Goal: Contribute content: Contribute content

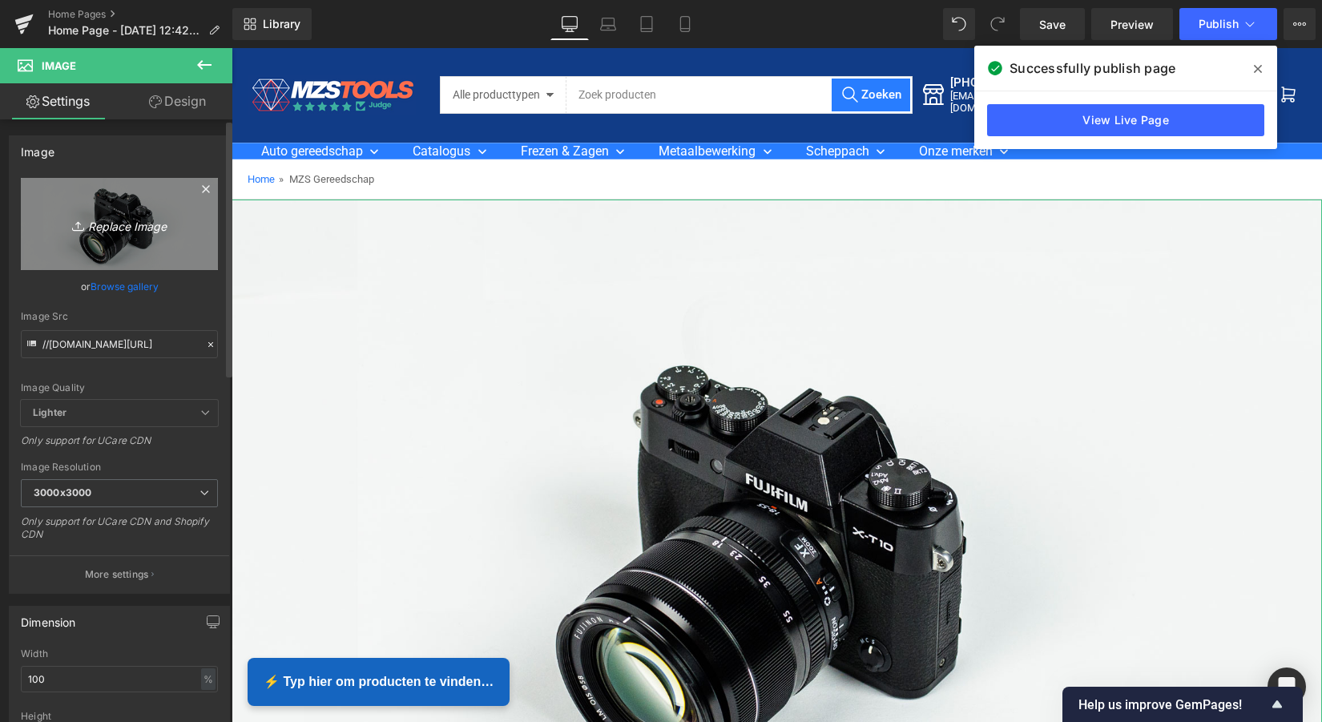
click at [133, 217] on icon "Replace Image" at bounding box center [119, 224] width 128 height 20
type input "C:\fakepath\Personal Touch Travel [PERSON_NAME] 16 2181NJ Hillegom (2800 x 600 …"
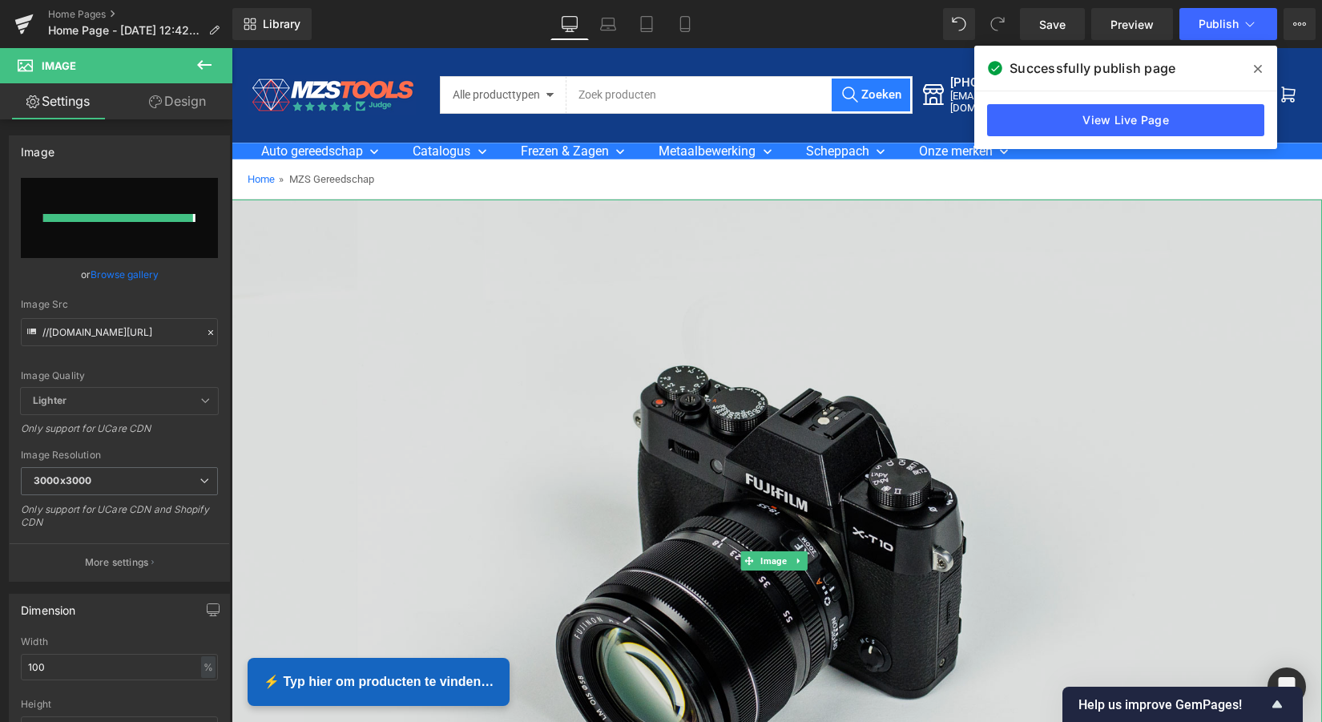
type input "[URL][DOMAIN_NAME]"
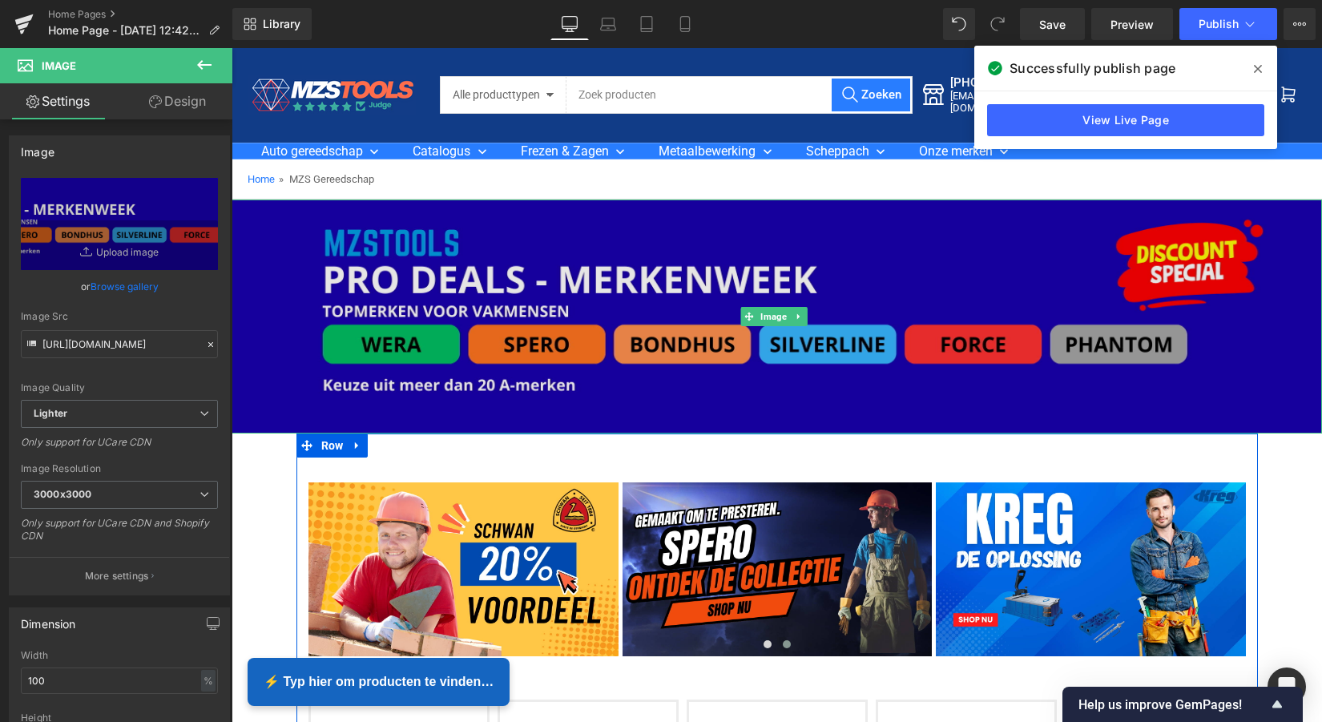
scroll to position [3943, 1084]
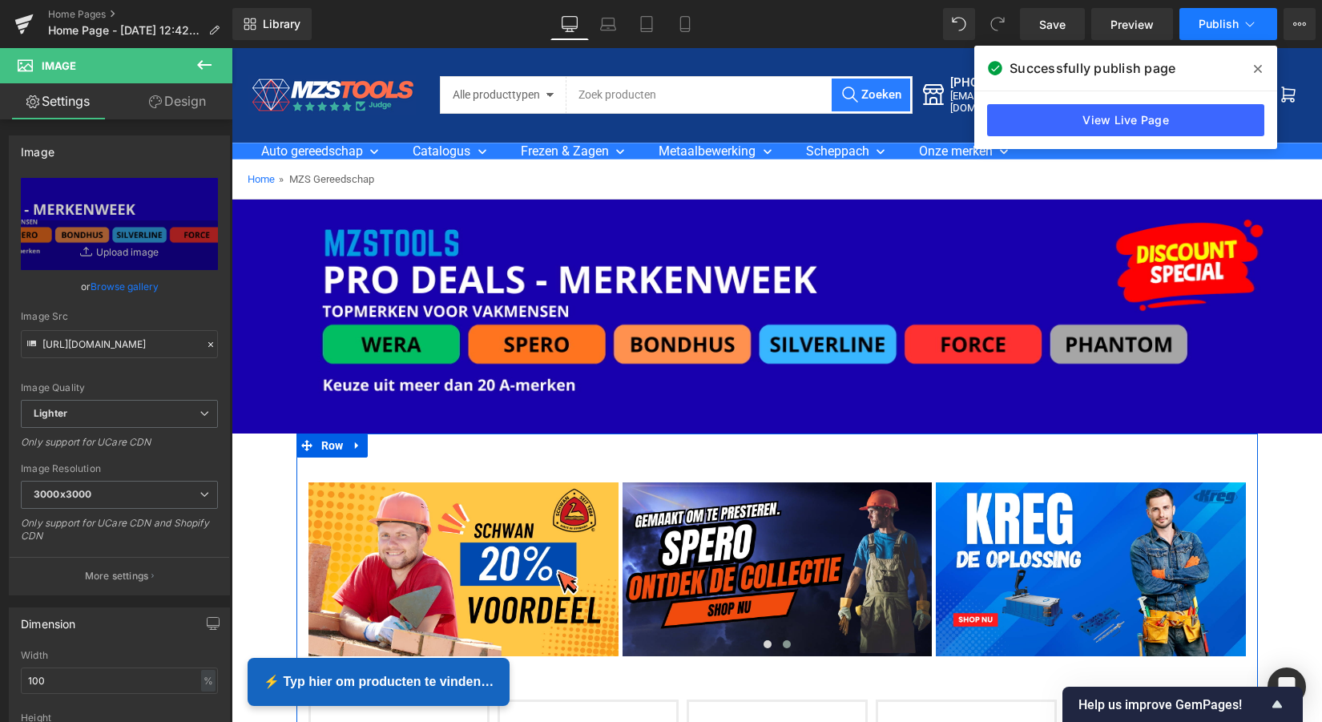
click at [1226, 20] on span "Publish" at bounding box center [1219, 24] width 40 height 13
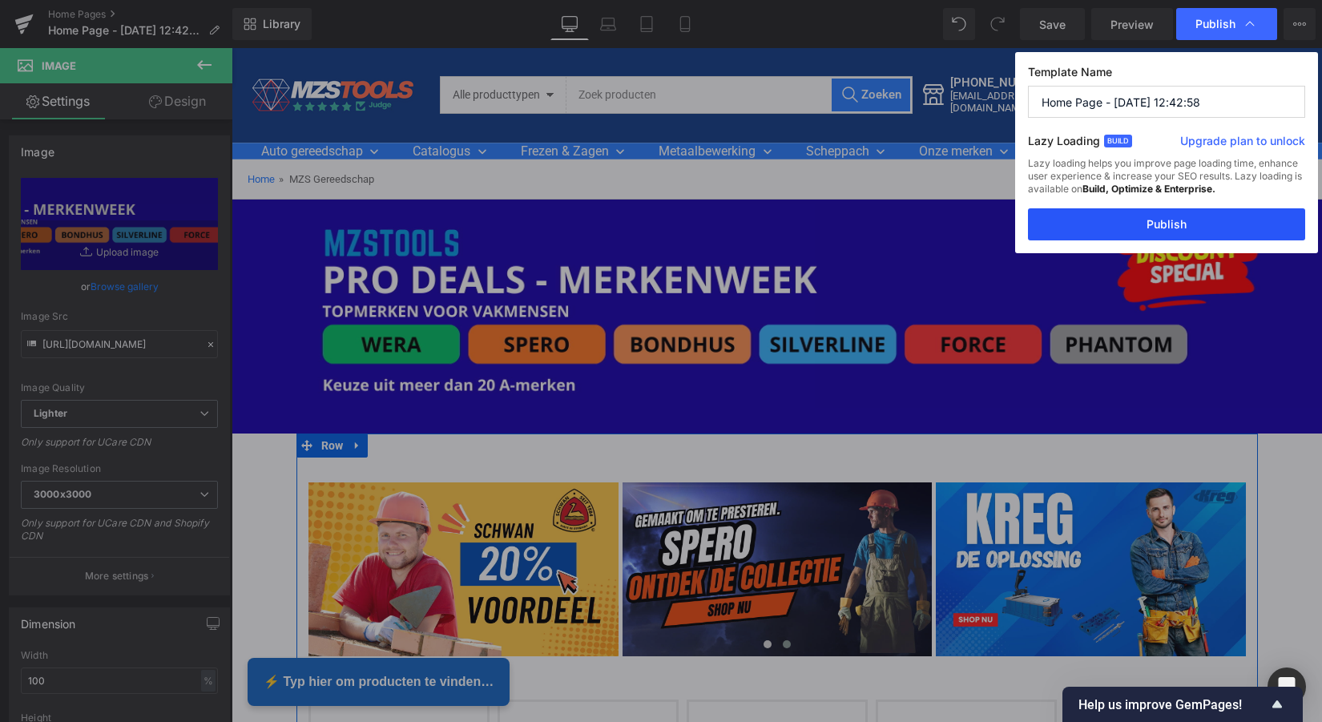
click at [1175, 225] on button "Publish" at bounding box center [1166, 224] width 277 height 32
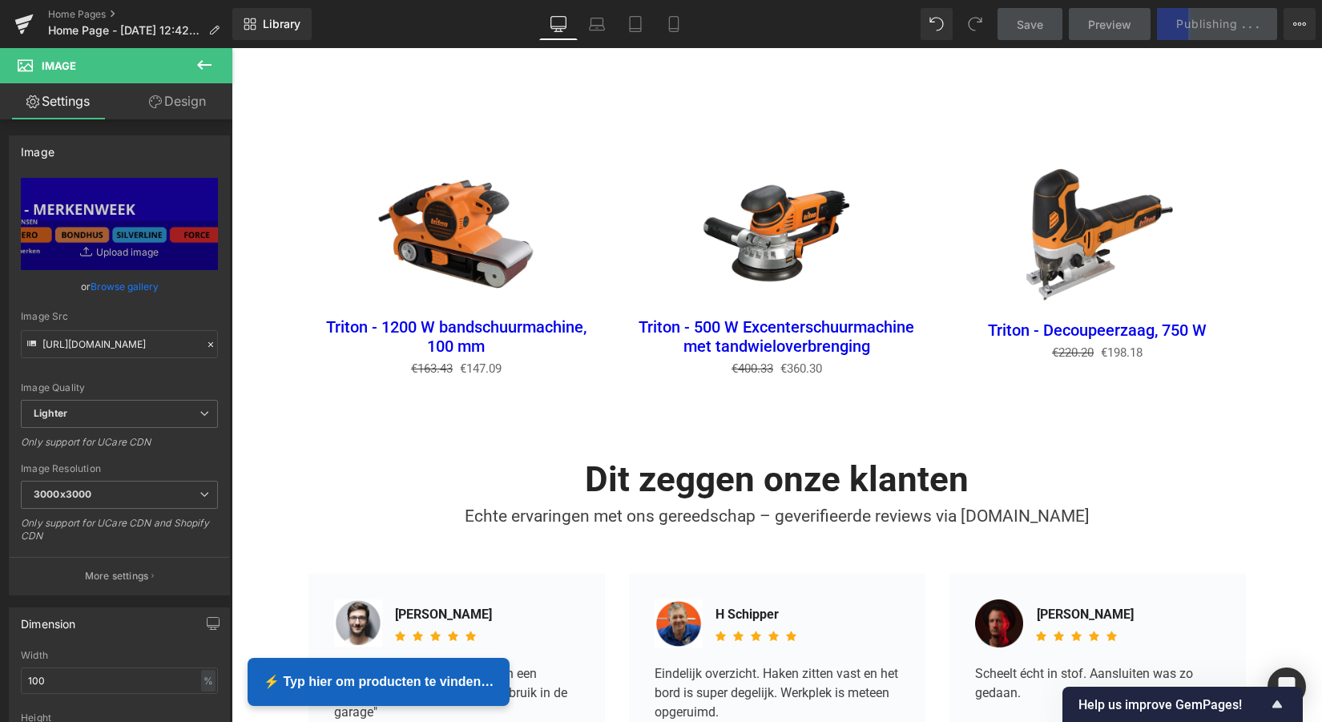
scroll to position [2547, 0]
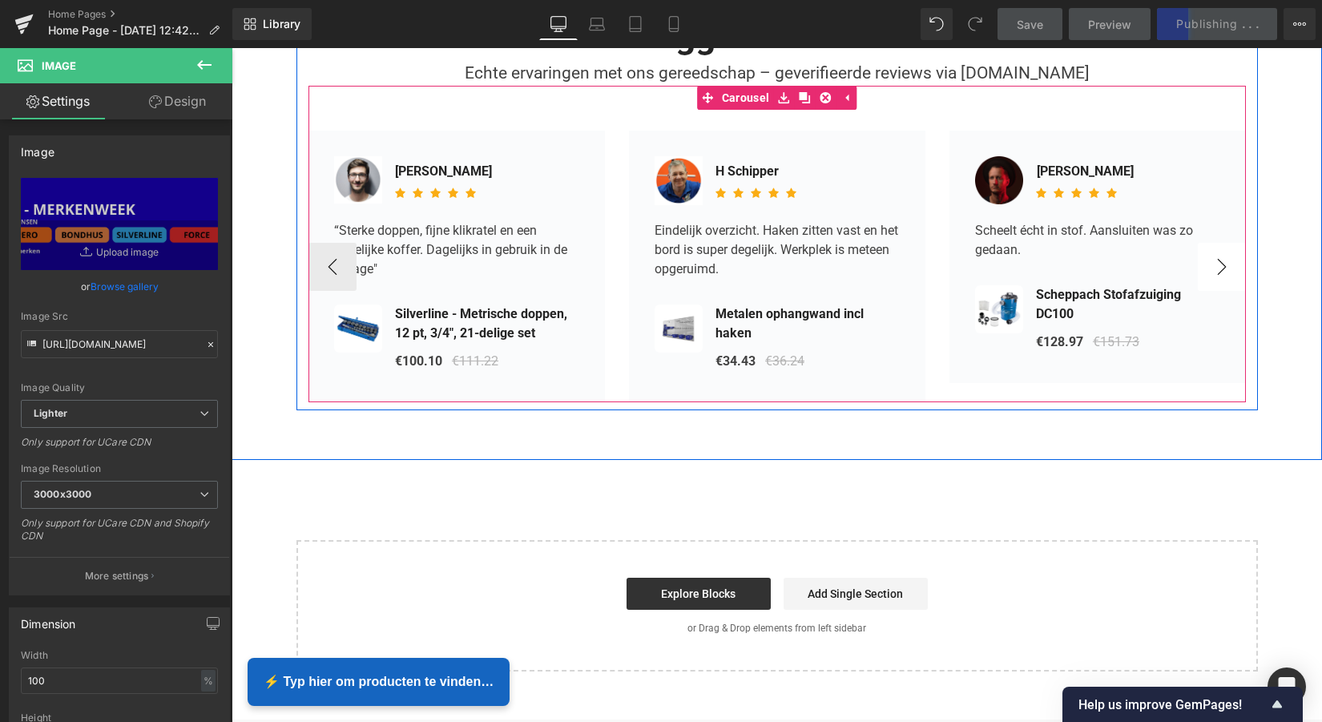
click at [1226, 253] on button "›" at bounding box center [1222, 267] width 48 height 48
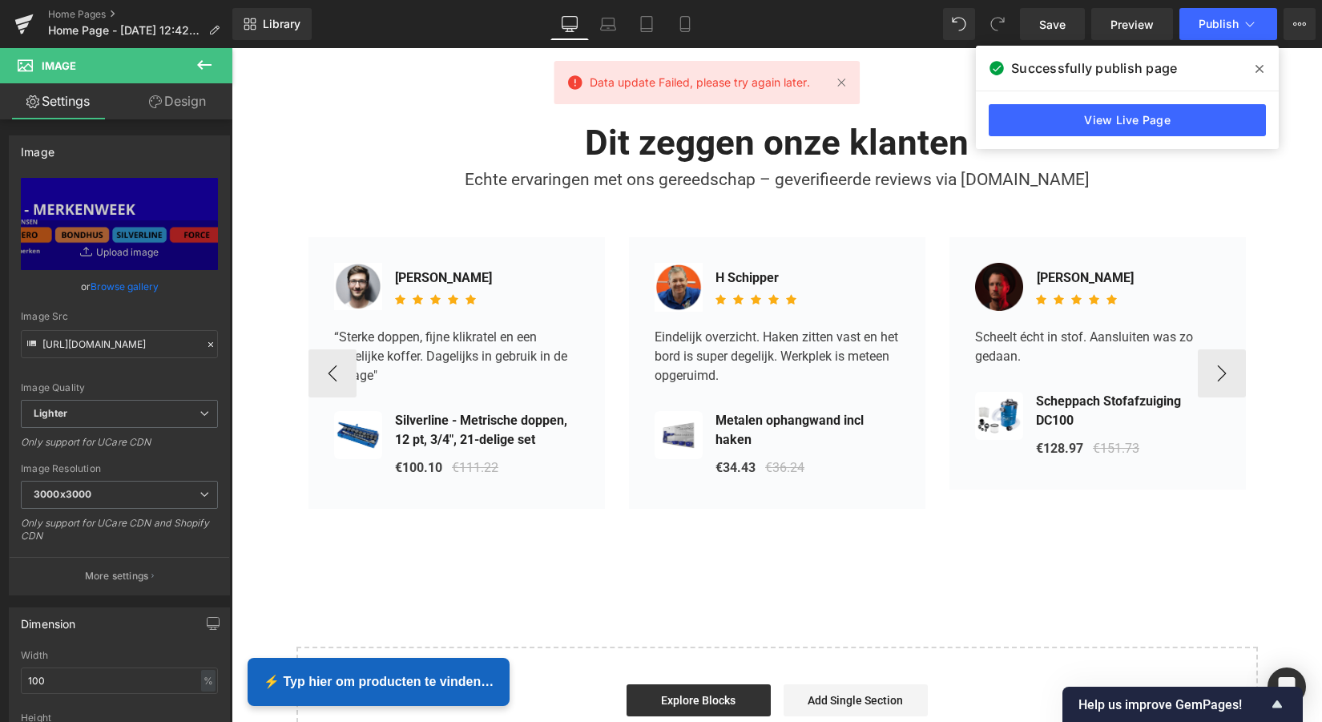
scroll to position [2336, 0]
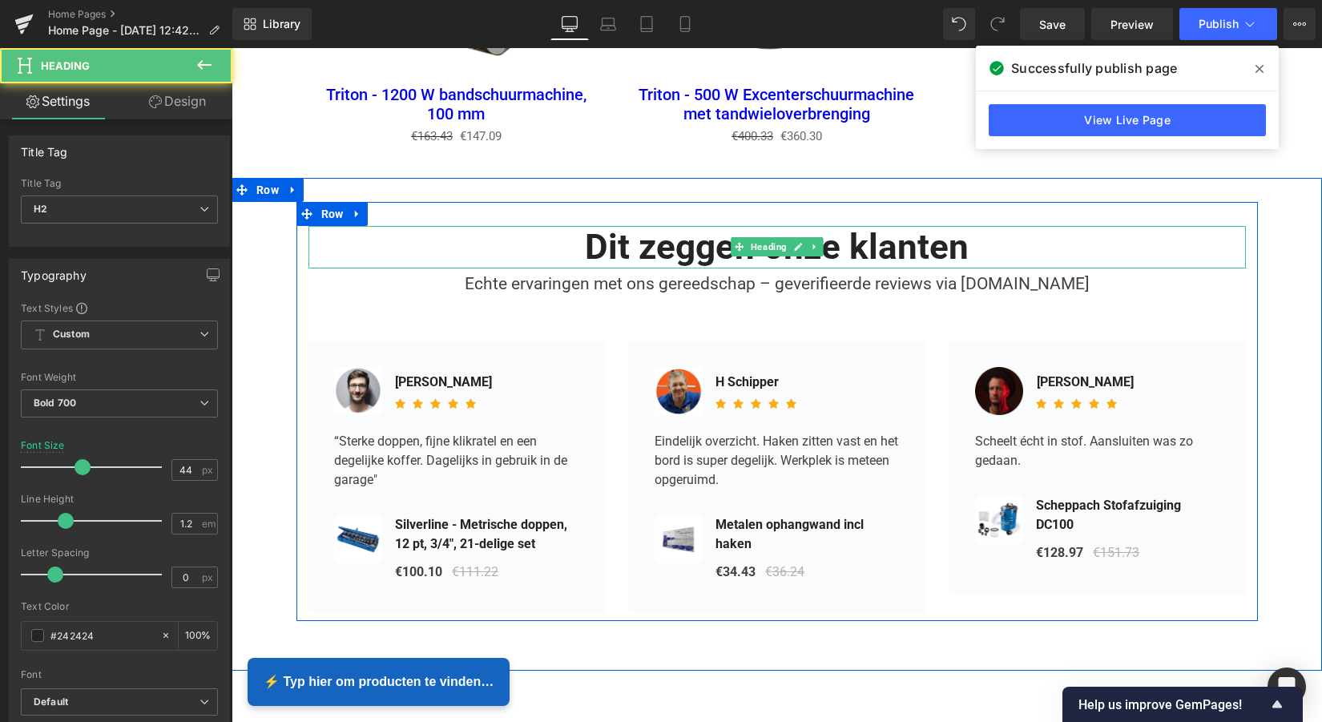
click at [429, 254] on h2 "Dit zeggen onze klanten" at bounding box center [776, 247] width 937 height 42
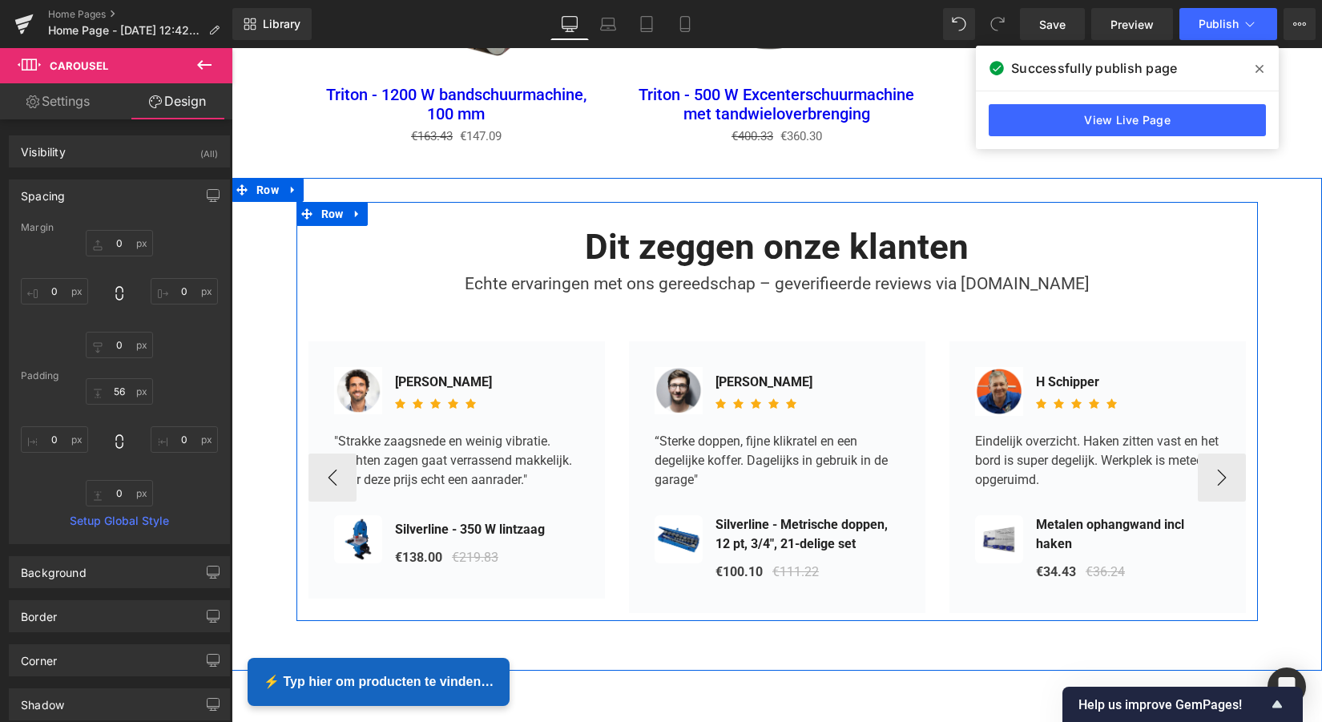
scroll to position [8, 8]
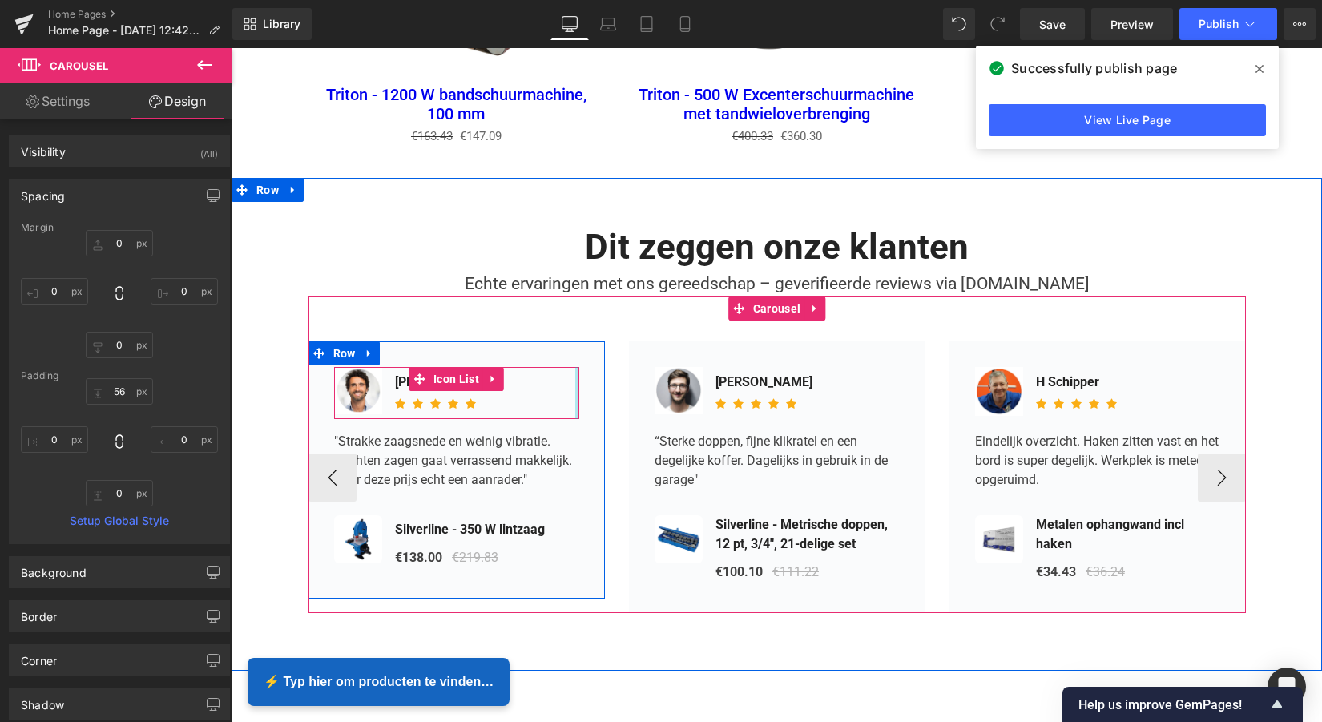
click at [574, 367] on div "Image [PERSON_NAME] Text Block Icon Icon Icon Icon Icon Icon List Hoz Icon List" at bounding box center [456, 392] width 245 height 51
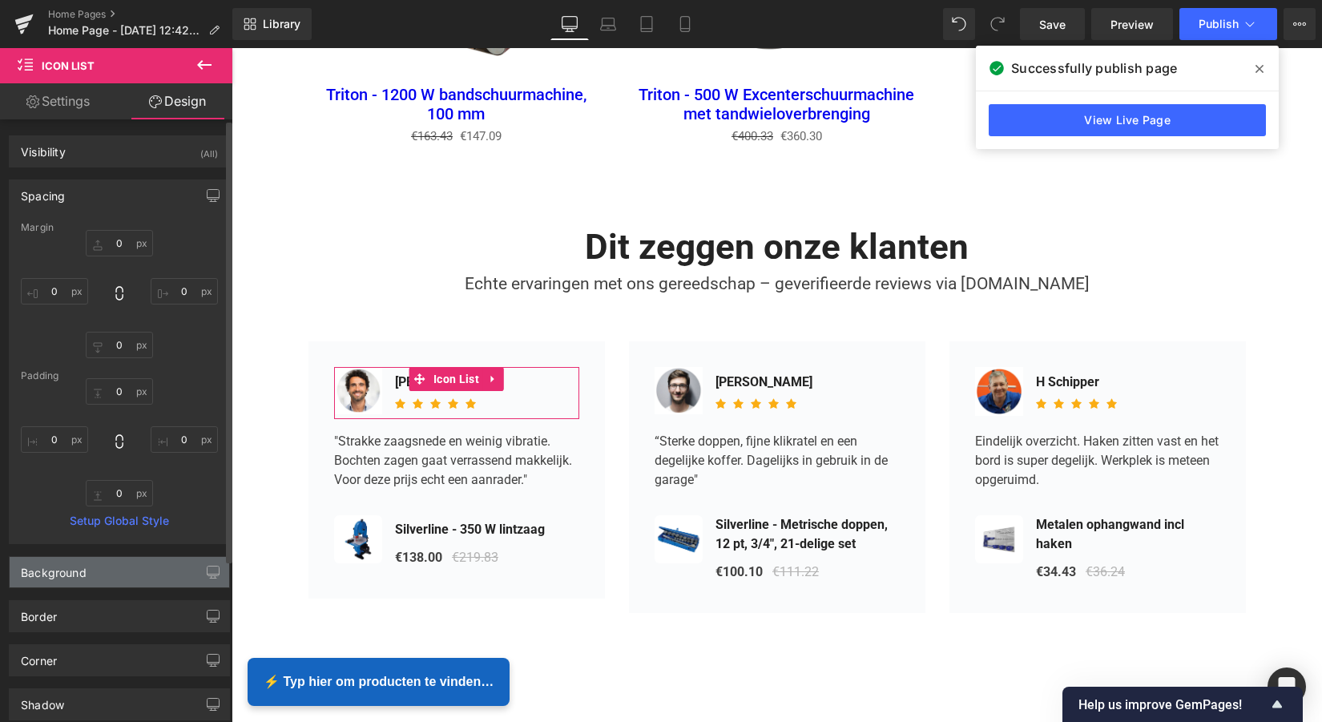
click at [144, 573] on div "Background" at bounding box center [120, 572] width 220 height 30
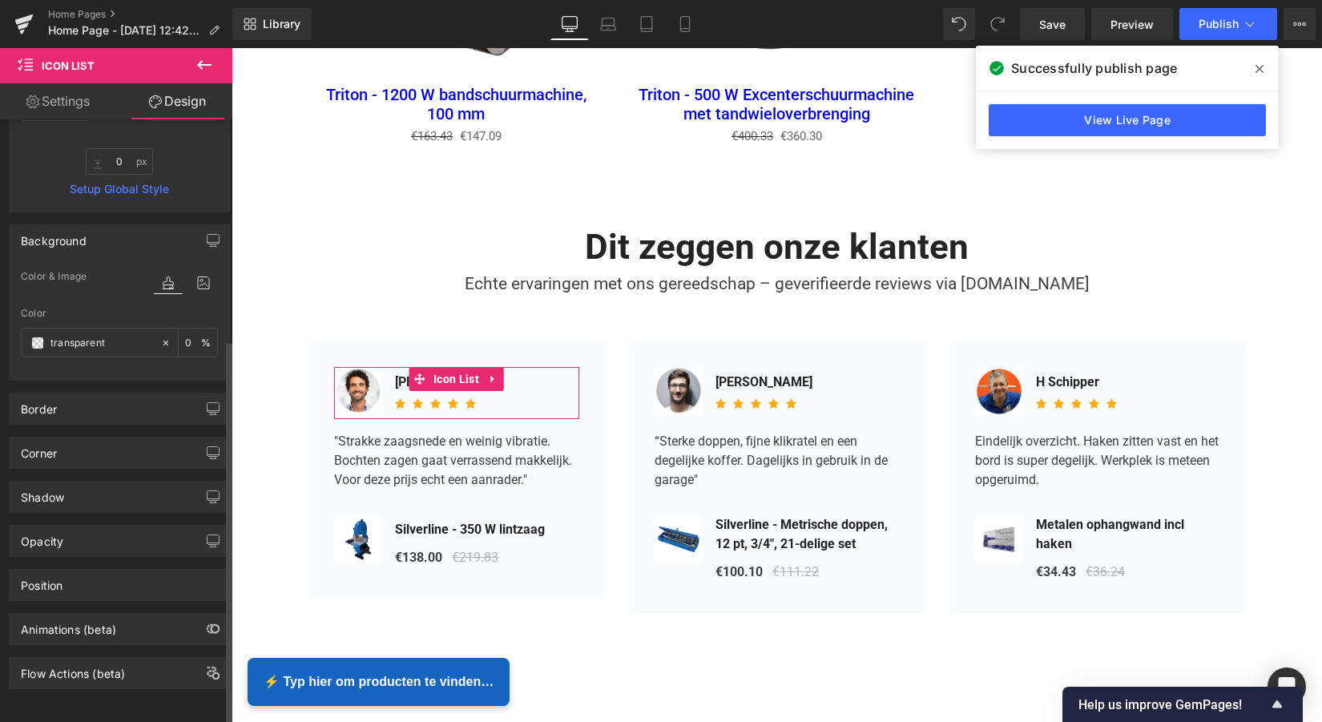
scroll to position [345, 0]
click at [123, 401] on div "Border" at bounding box center [120, 408] width 220 height 30
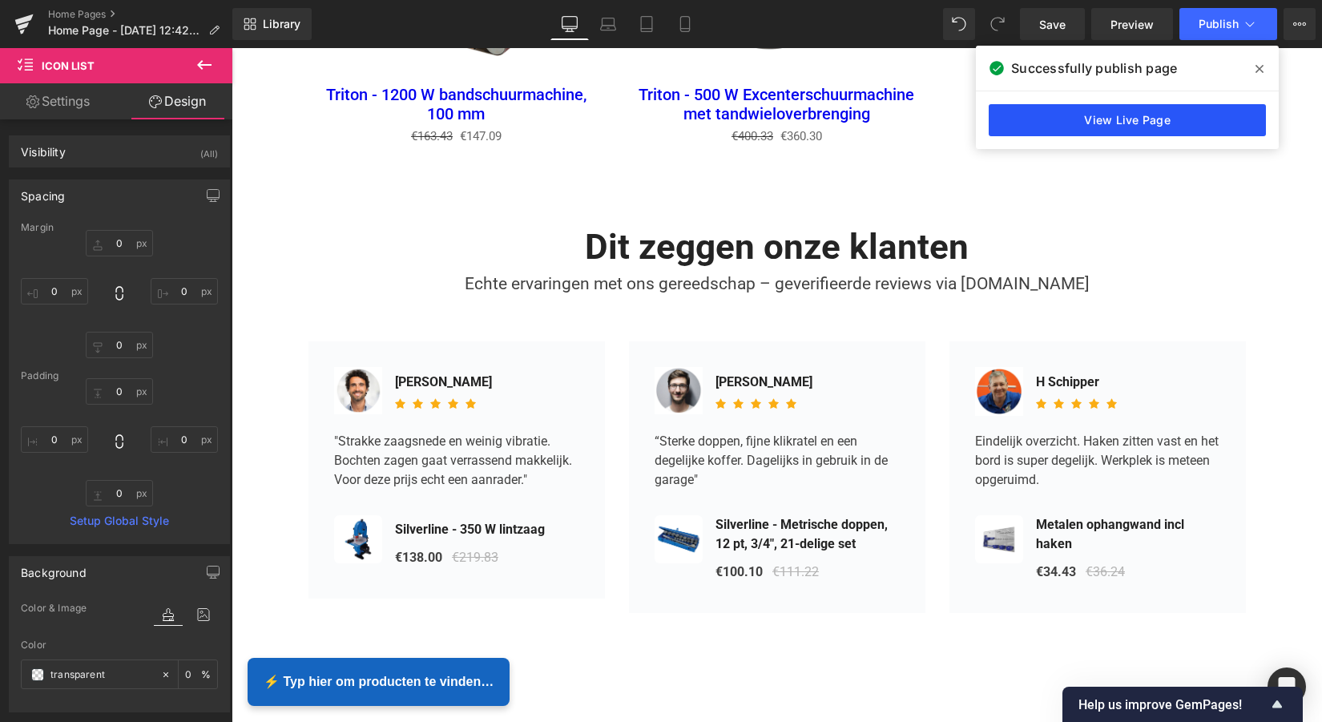
scroll to position [0, 0]
click at [1153, 119] on link "View Live Page" at bounding box center [1127, 120] width 277 height 32
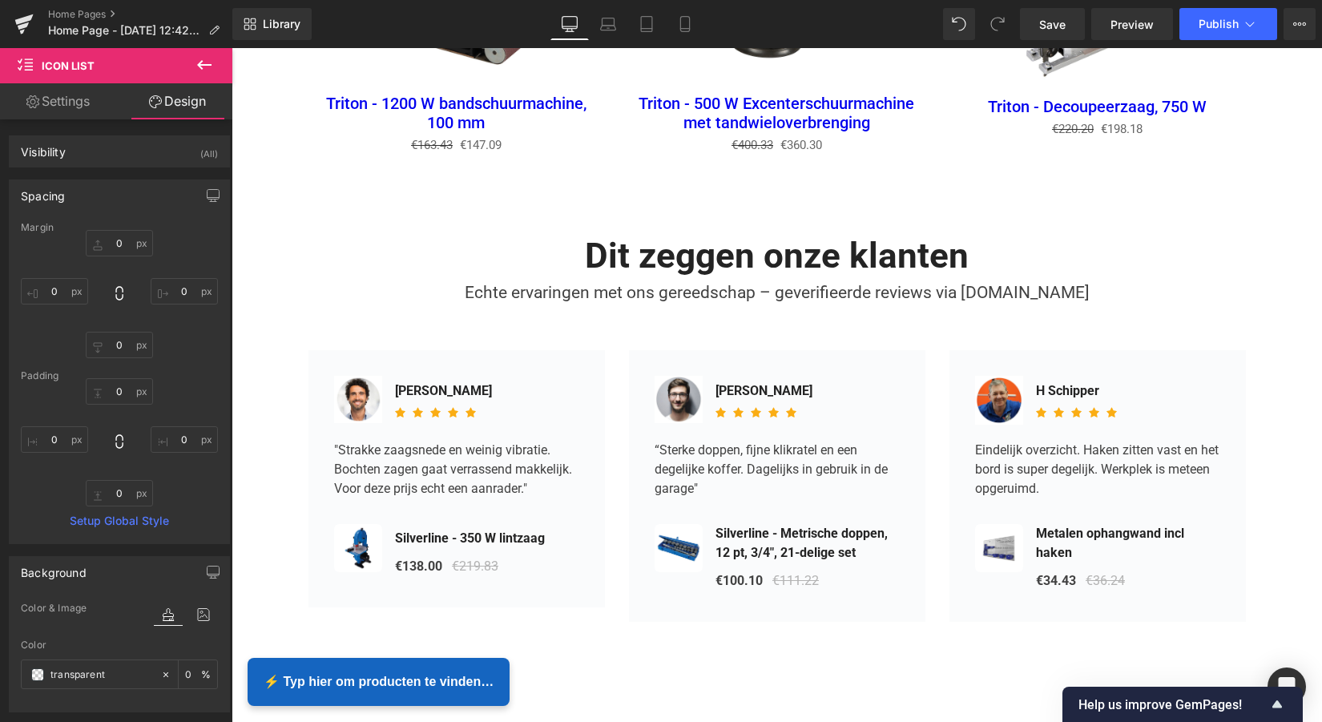
scroll to position [2399, 0]
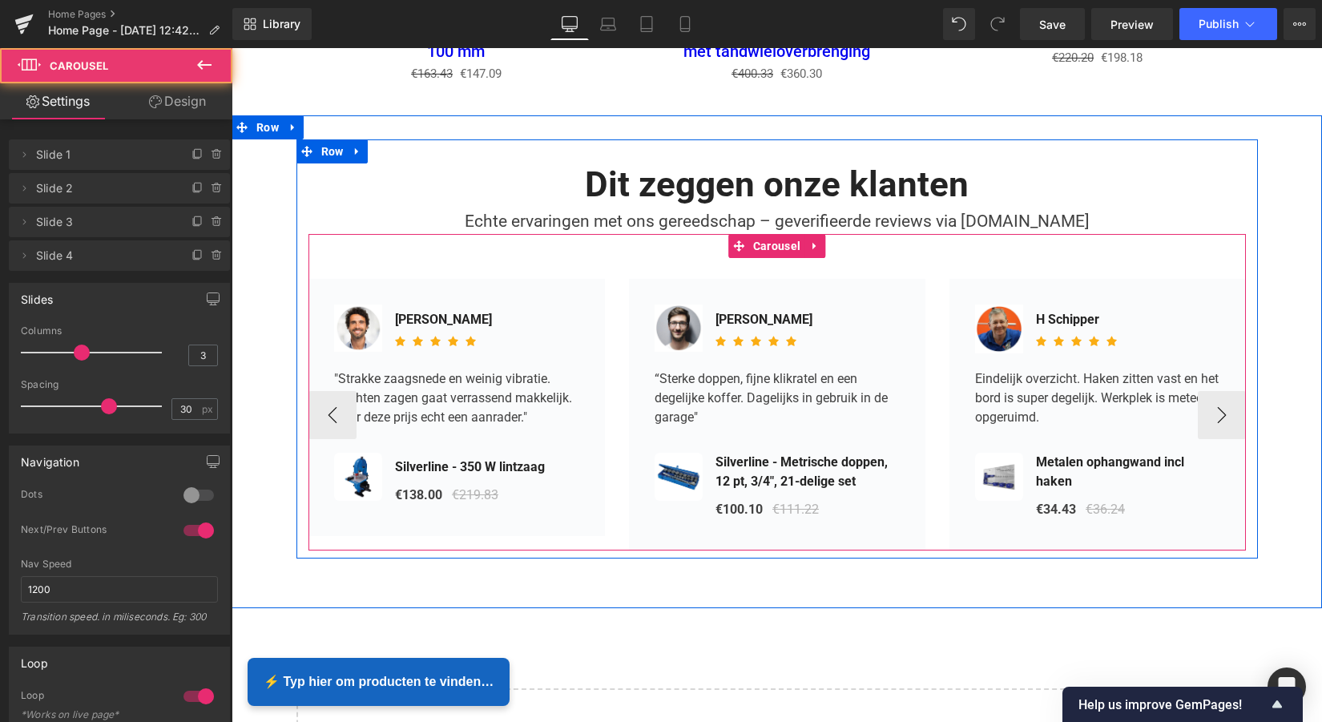
click at [894, 251] on div "Image [PERSON_NAME] Text Block Icon Icon" at bounding box center [776, 392] width 937 height 316
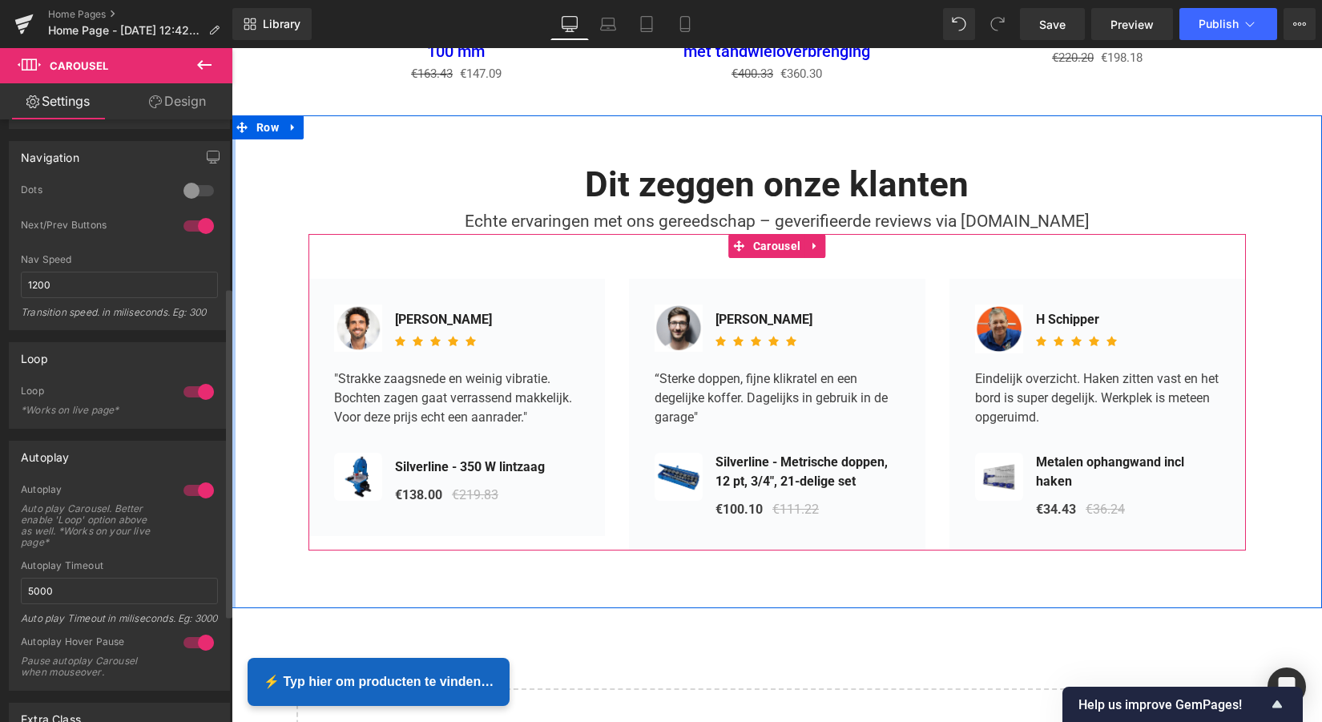
scroll to position [305, 0]
drag, startPoint x: 181, startPoint y: 194, endPoint x: 184, endPoint y: 184, distance: 10.1
click at [181, 194] on div at bounding box center [198, 190] width 38 height 26
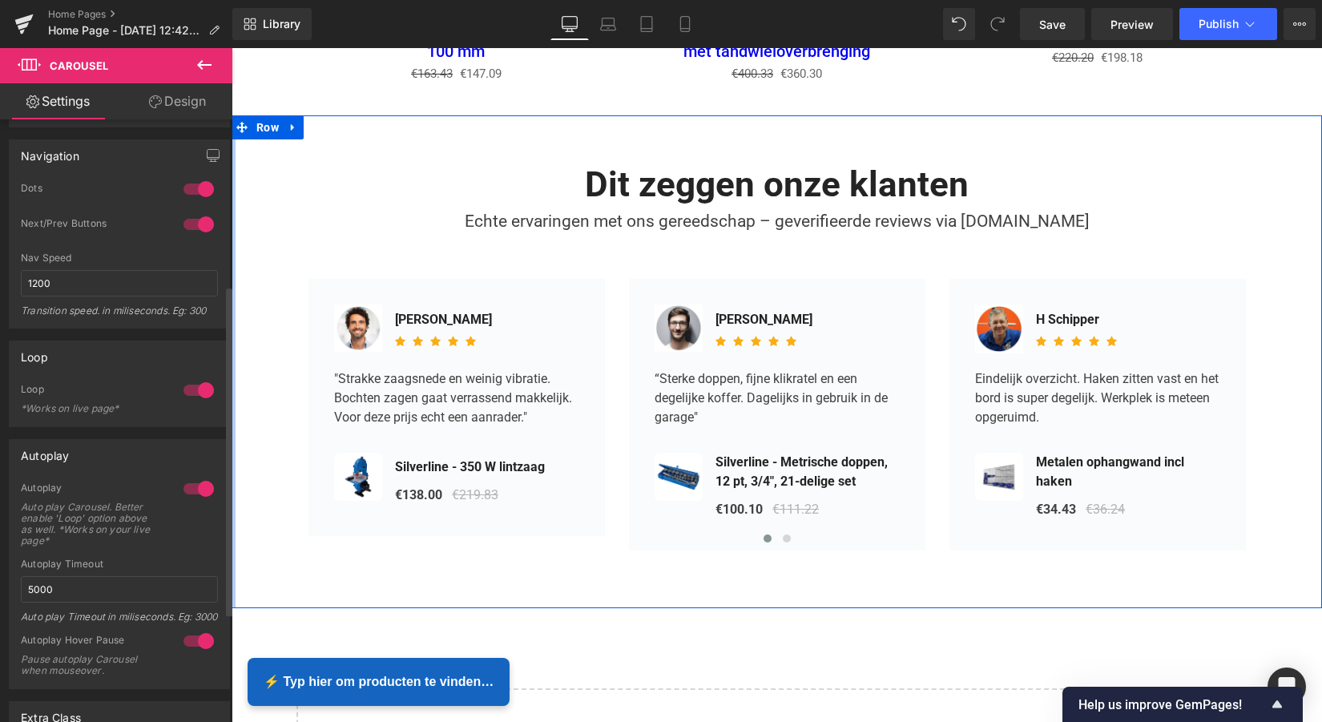
scroll to position [8, 8]
drag, startPoint x: 184, startPoint y: 184, endPoint x: 193, endPoint y: 184, distance: 8.8
click at [184, 184] on div at bounding box center [198, 189] width 38 height 26
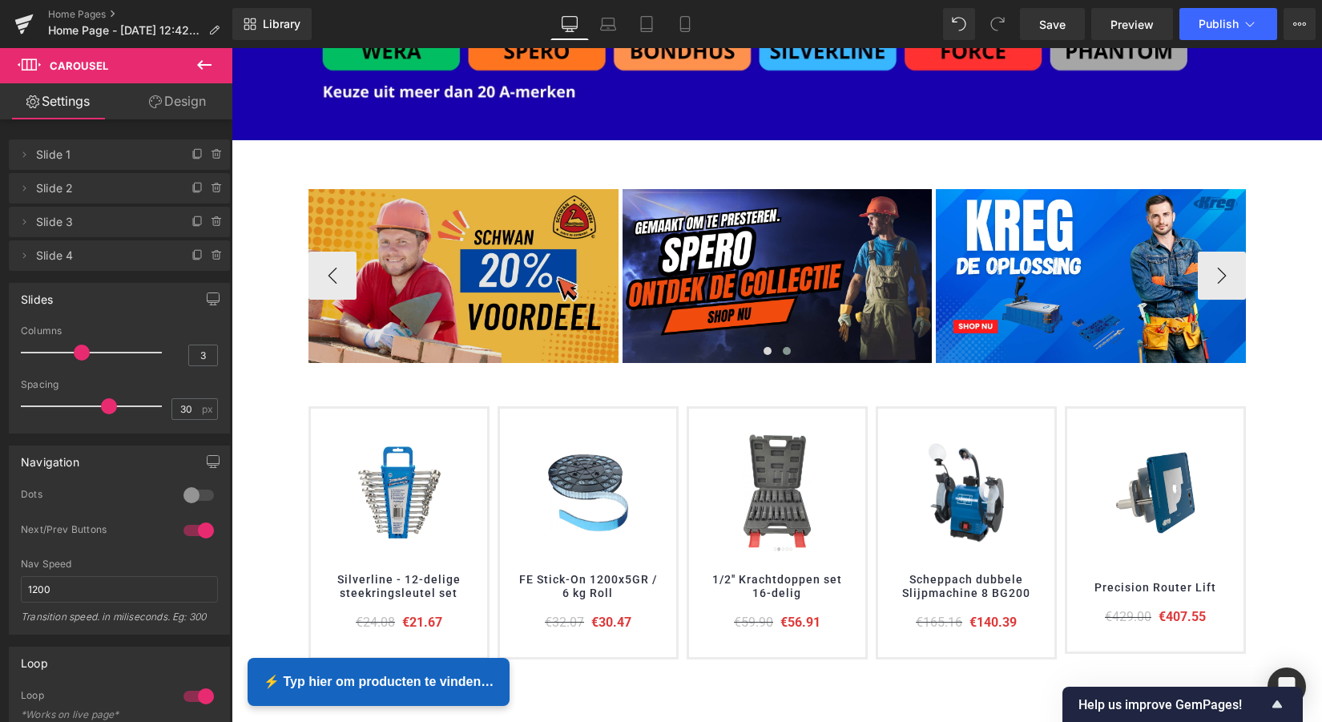
scroll to position [363, 0]
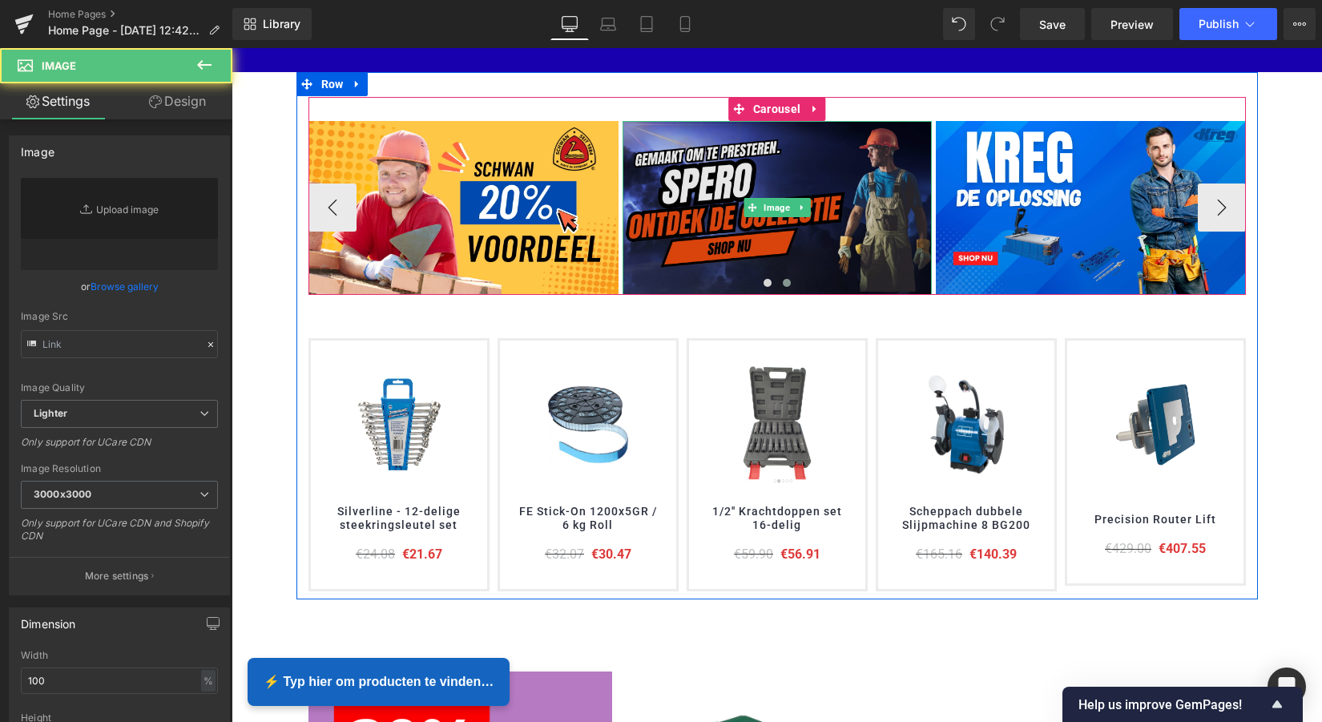
type input "[URL][DOMAIN_NAME]"
click at [862, 140] on img at bounding box center [778, 208] width 310 height 174
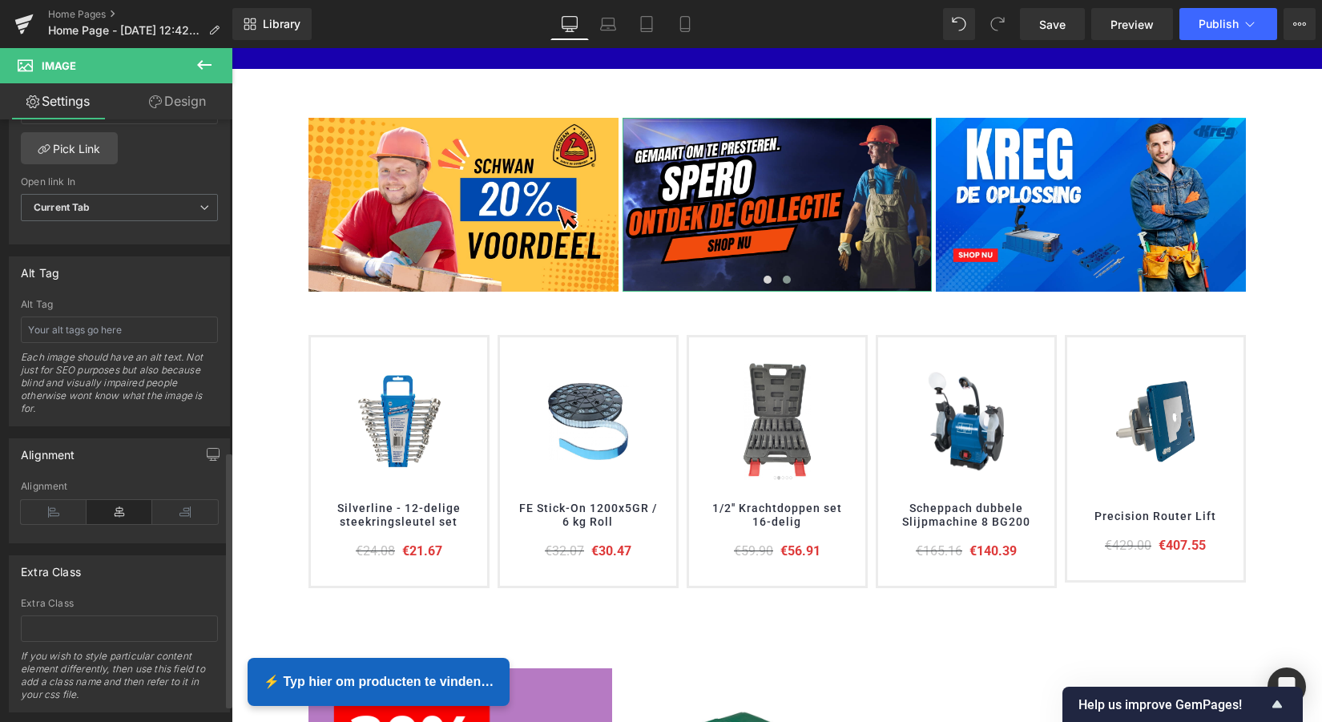
scroll to position [771, 0]
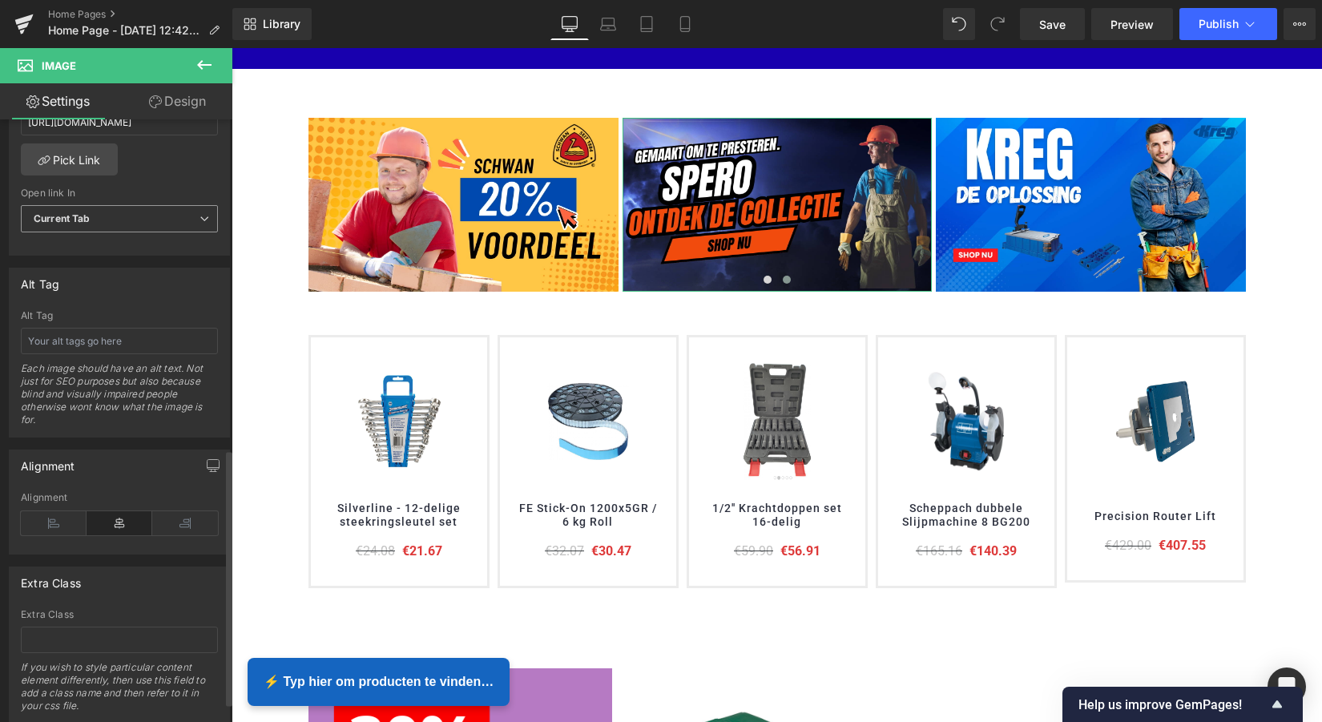
click at [199, 222] on icon at bounding box center [204, 219] width 10 height 10
click at [195, 222] on icon at bounding box center [198, 220] width 10 height 10
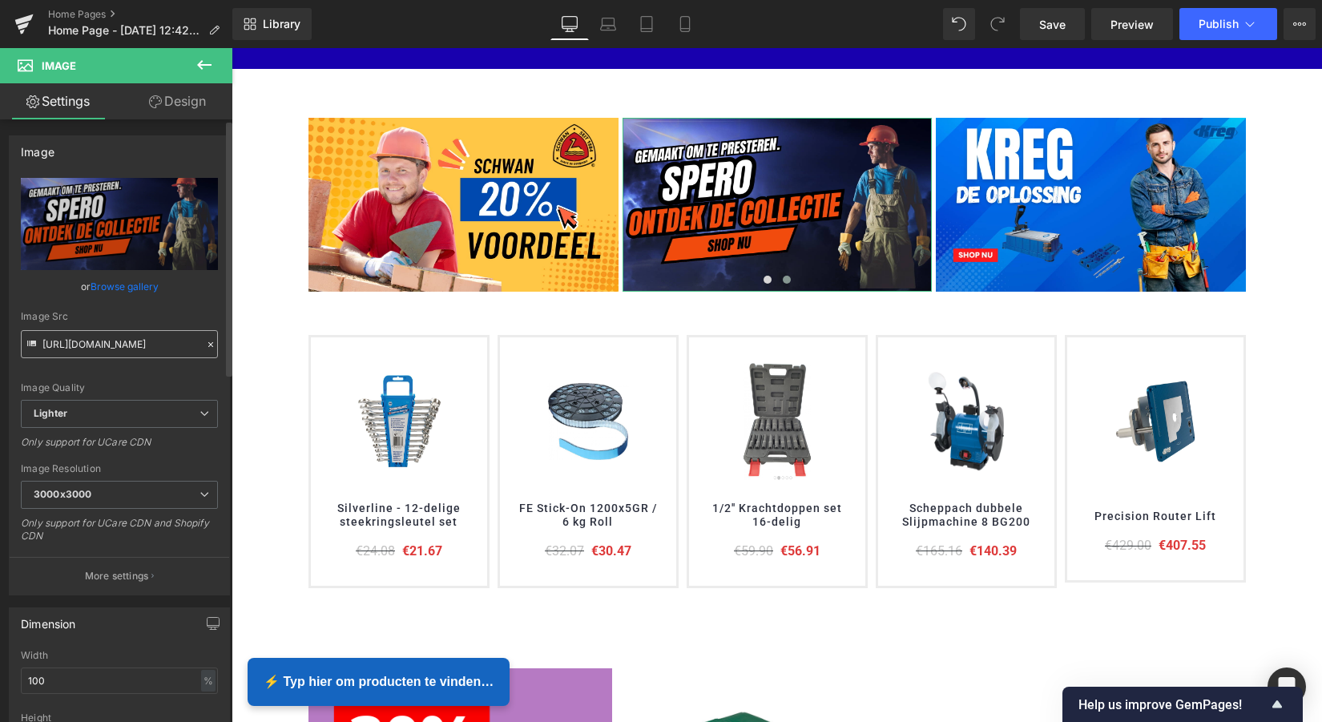
scroll to position [0, 0]
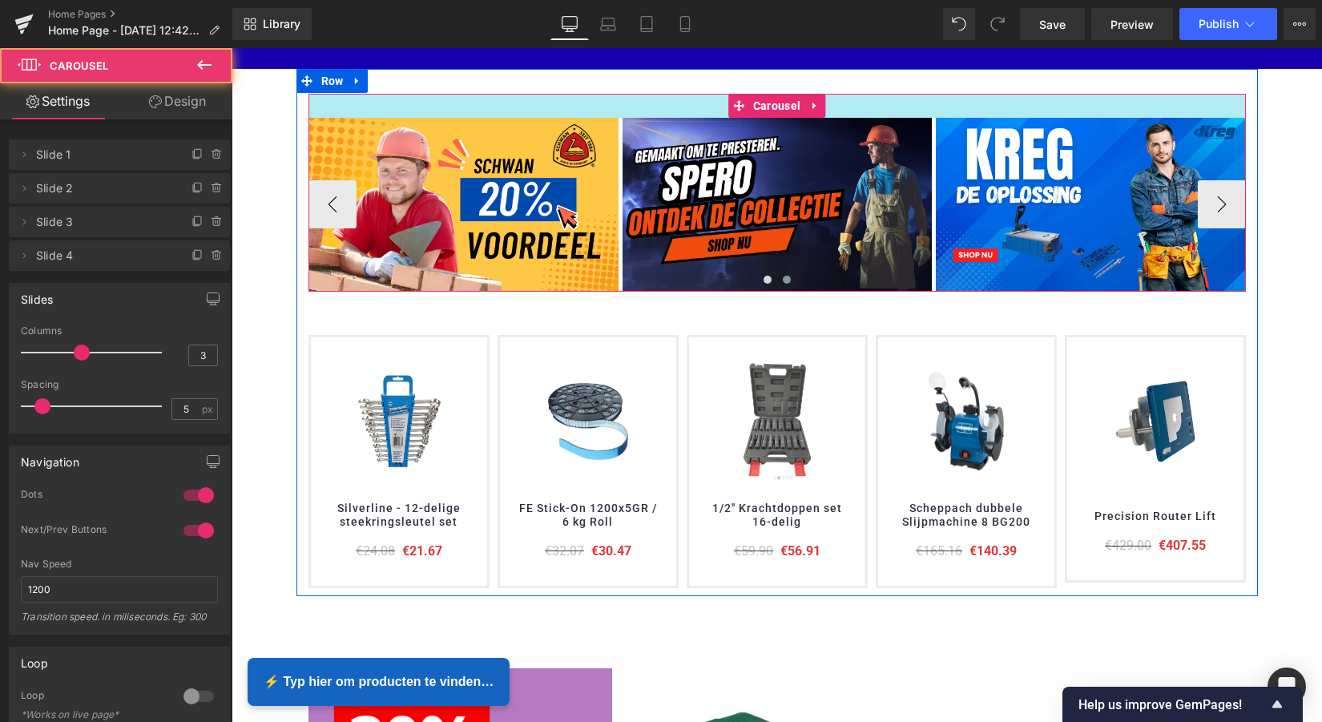
click at [647, 108] on div at bounding box center [776, 106] width 937 height 24
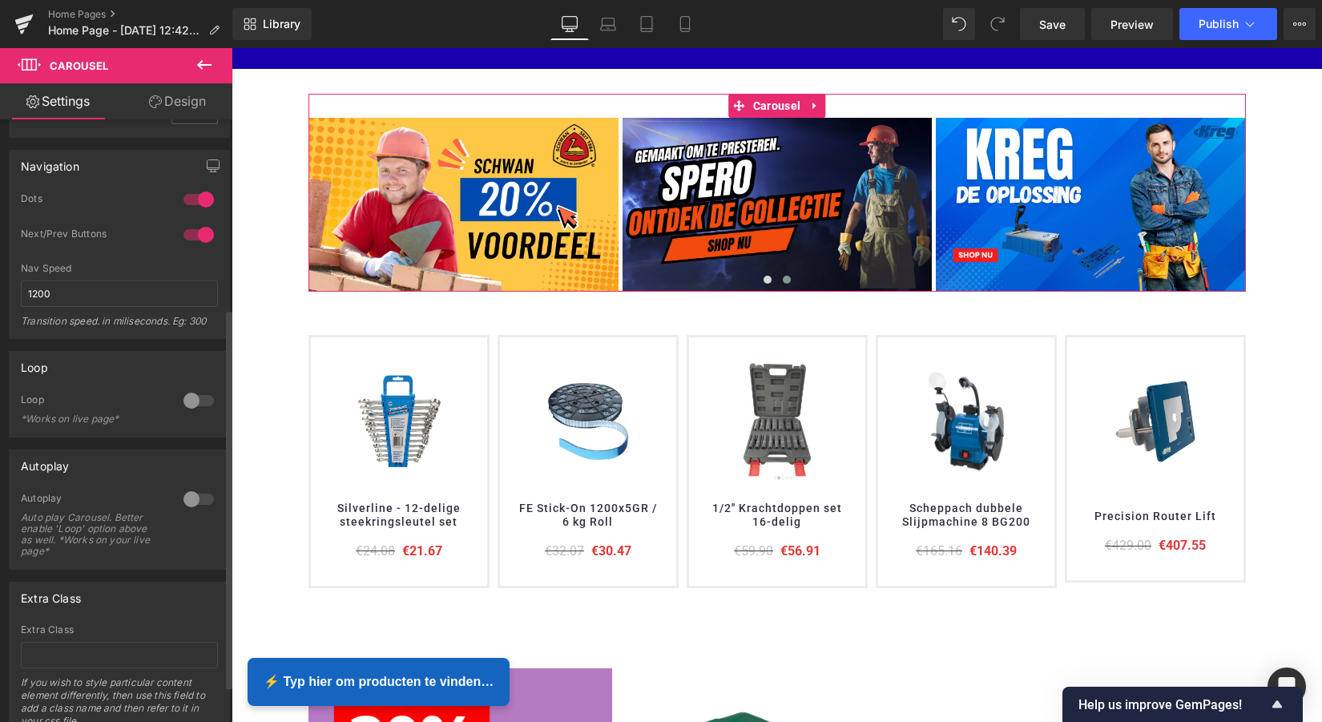
scroll to position [300, 0]
click at [187, 394] on div at bounding box center [198, 397] width 38 height 26
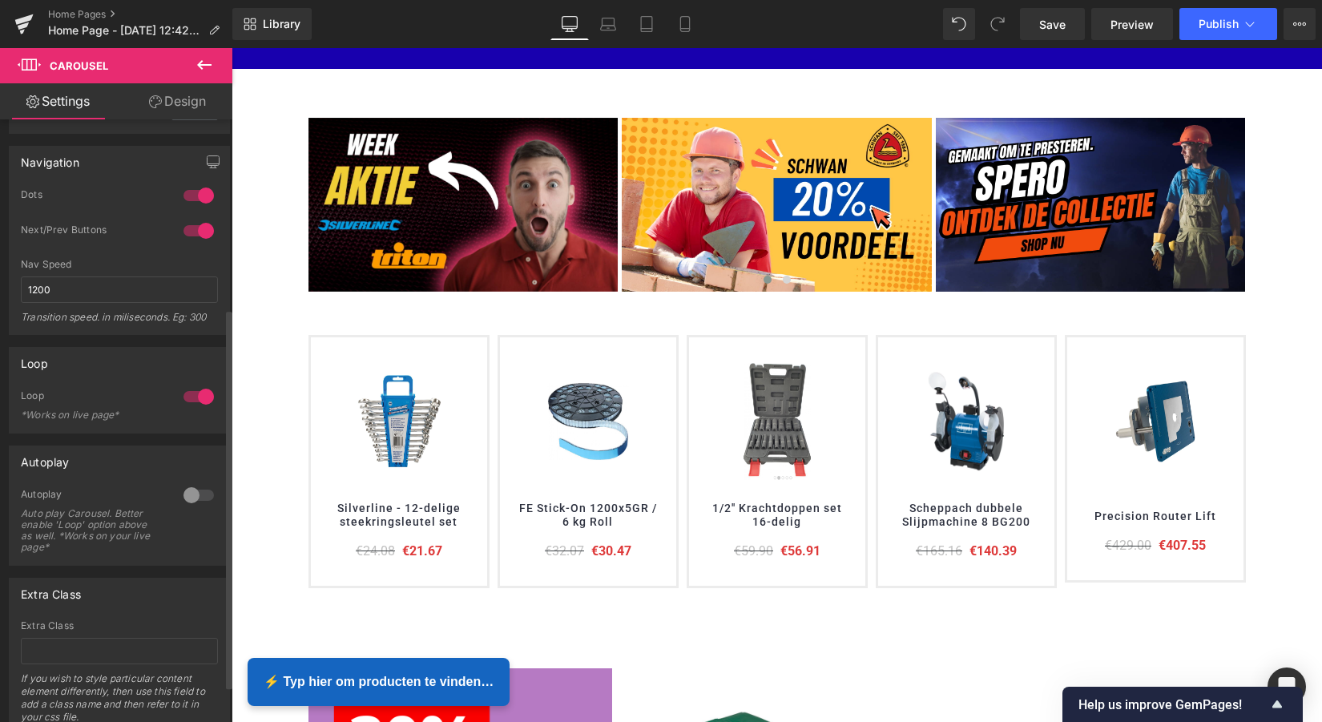
scroll to position [8, 8]
click at [1231, 19] on span "Publish" at bounding box center [1219, 24] width 40 height 13
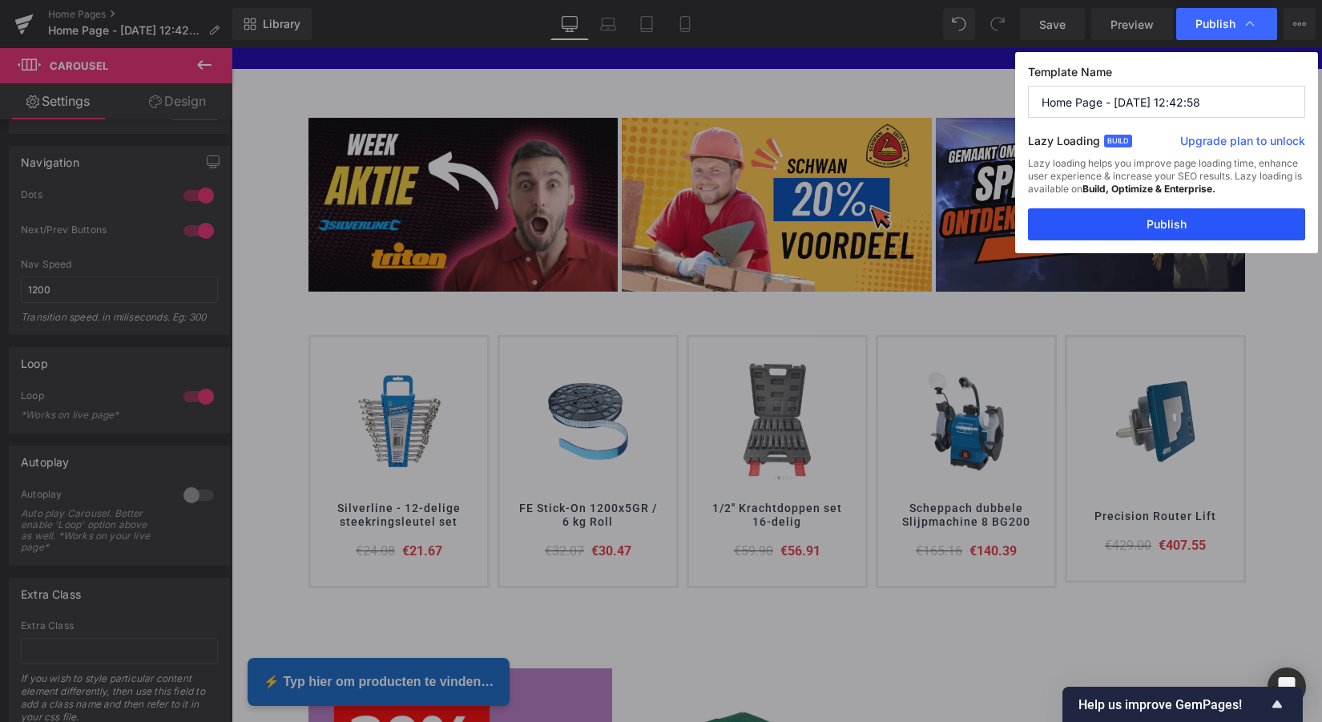
click at [1173, 220] on button "Publish" at bounding box center [1166, 224] width 277 height 32
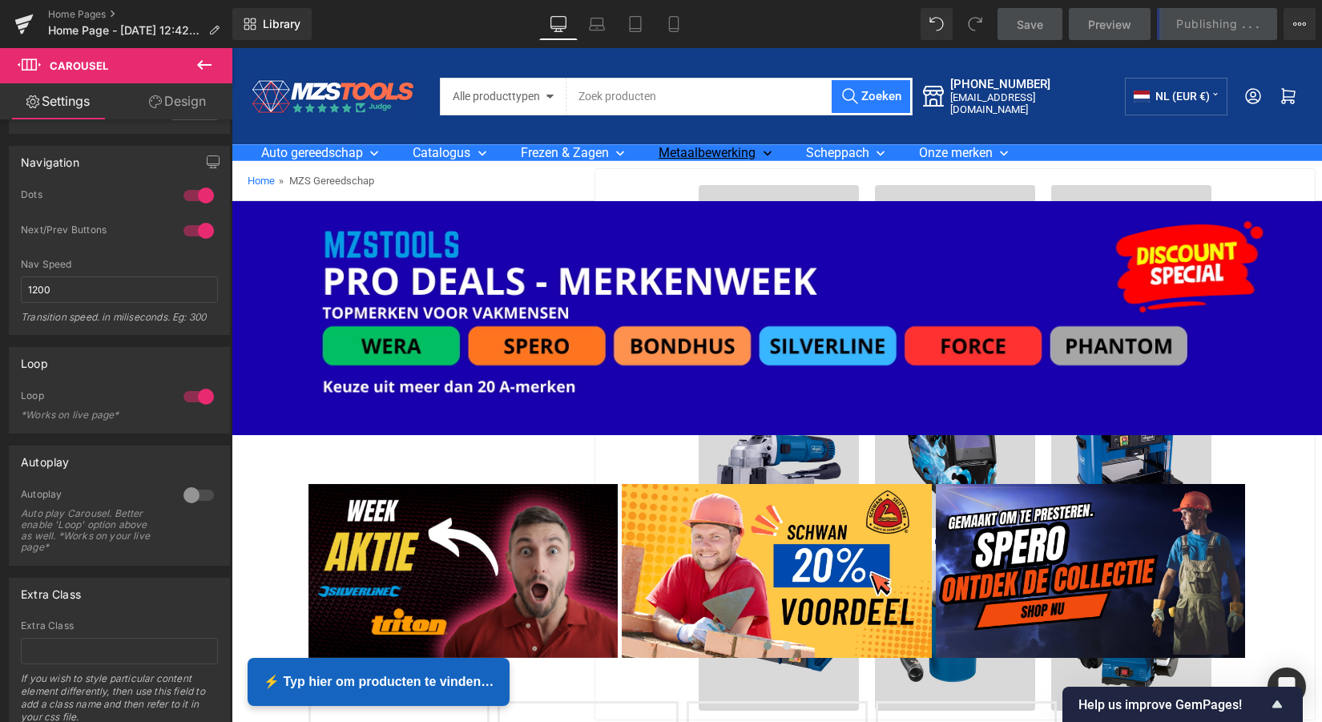
scroll to position [0, 0]
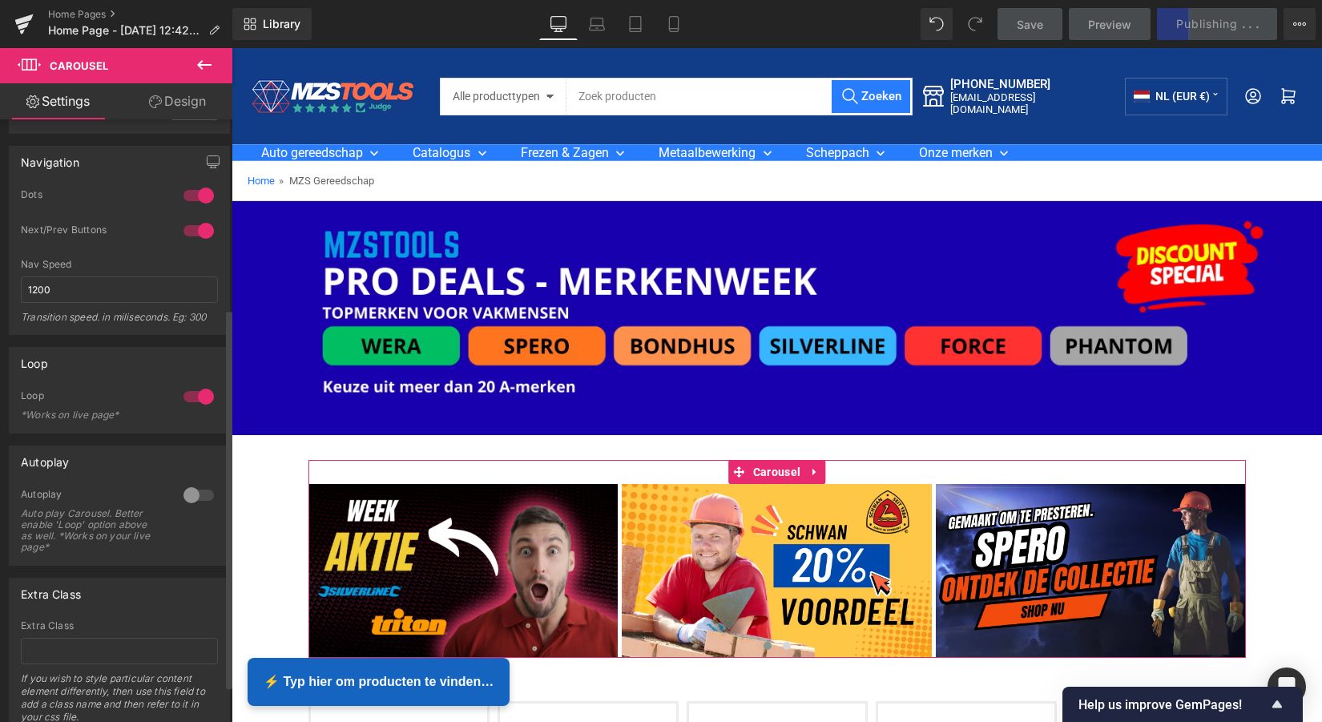
click at [186, 497] on div at bounding box center [198, 495] width 38 height 26
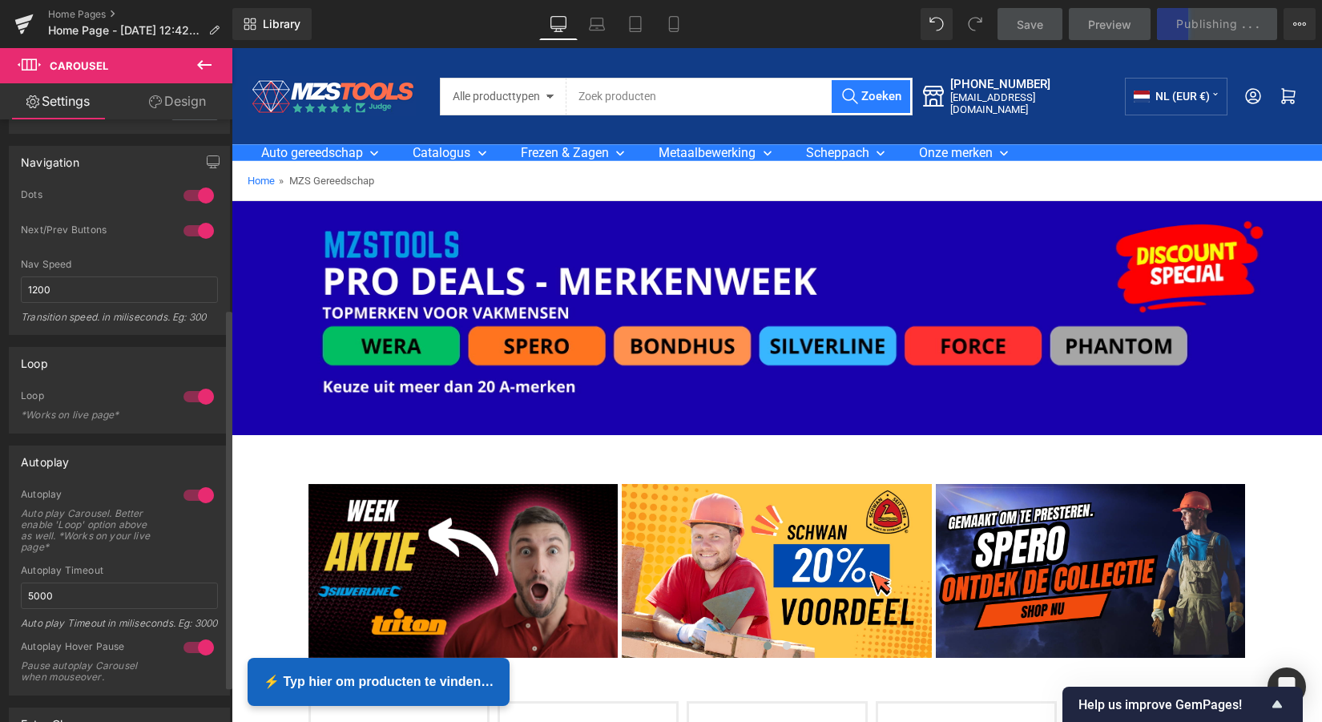
scroll to position [8, 8]
click at [193, 396] on div at bounding box center [198, 397] width 38 height 26
click at [1201, 25] on div "Save Preview Publishing . . . Scheduled Upgrade Plan View Live Page View with c…" at bounding box center [1157, 24] width 332 height 32
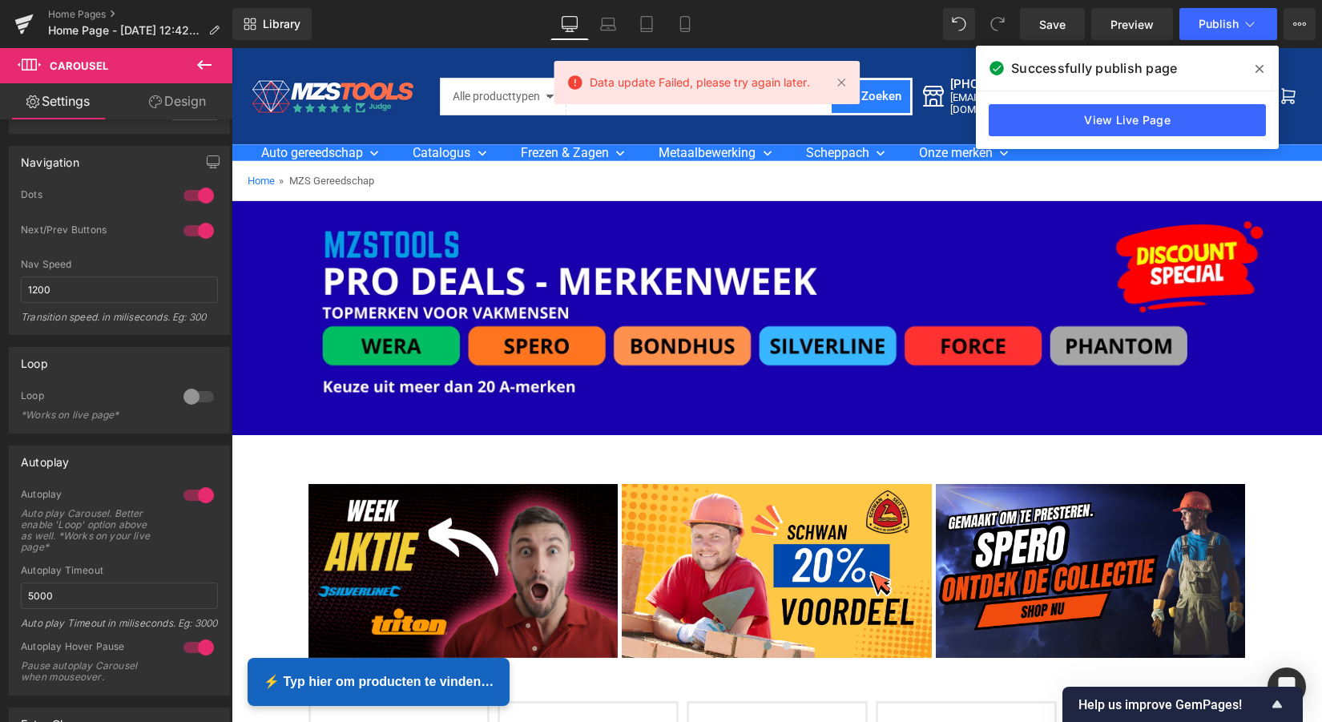
click at [1259, 66] on icon at bounding box center [1259, 68] width 8 height 13
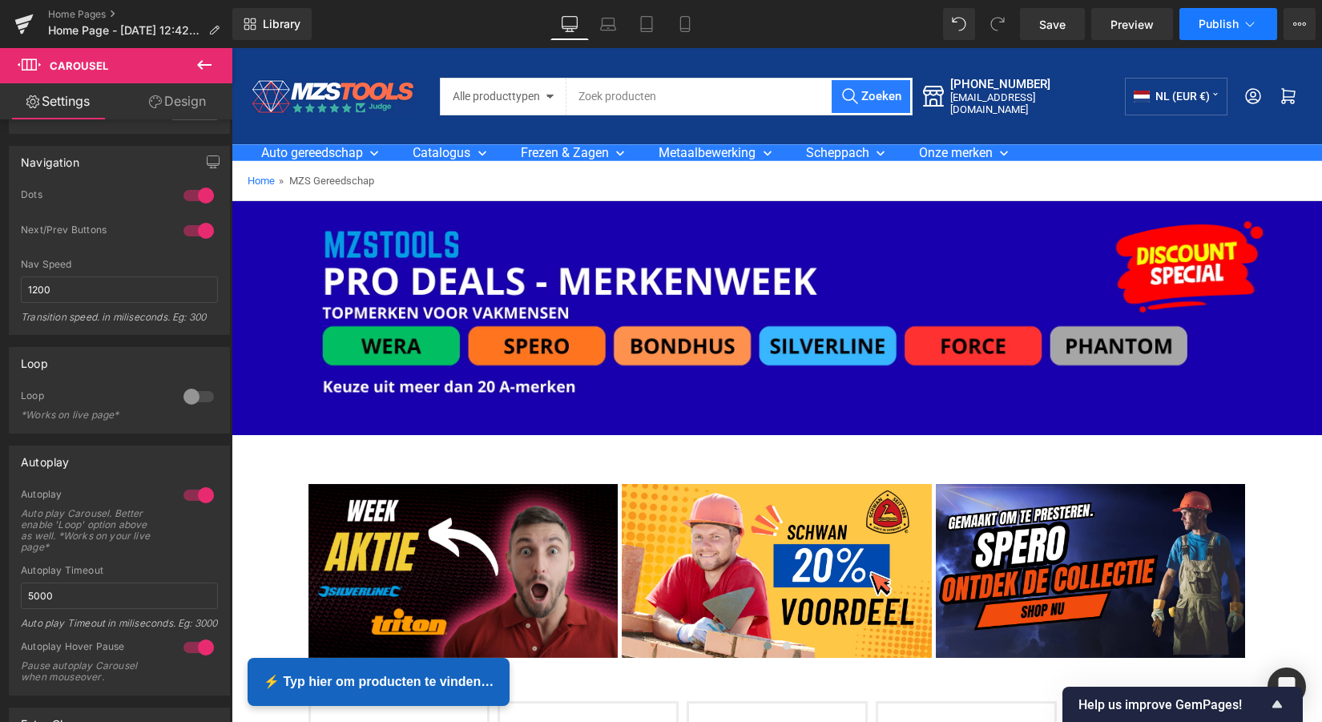
click at [1219, 25] on span "Publish" at bounding box center [1219, 24] width 40 height 13
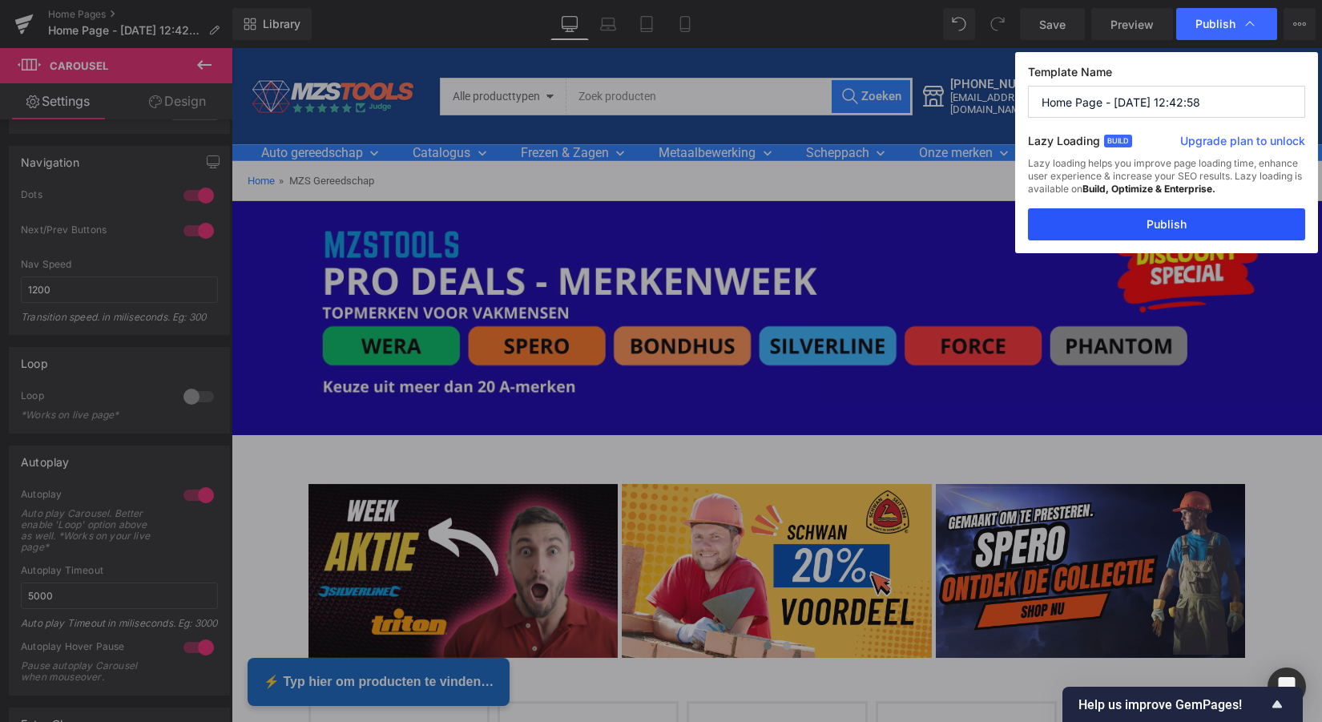
click at [1180, 221] on button "Publish" at bounding box center [1166, 224] width 277 height 32
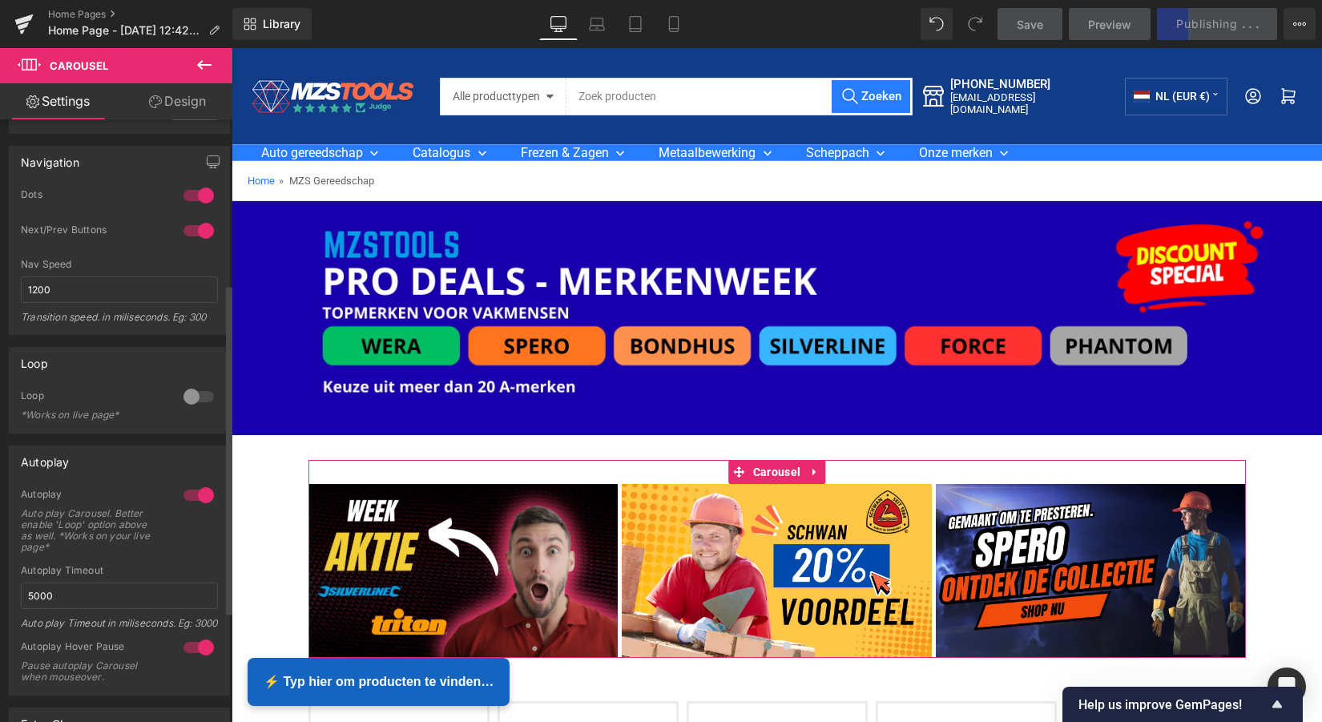
click at [186, 393] on div at bounding box center [198, 397] width 38 height 26
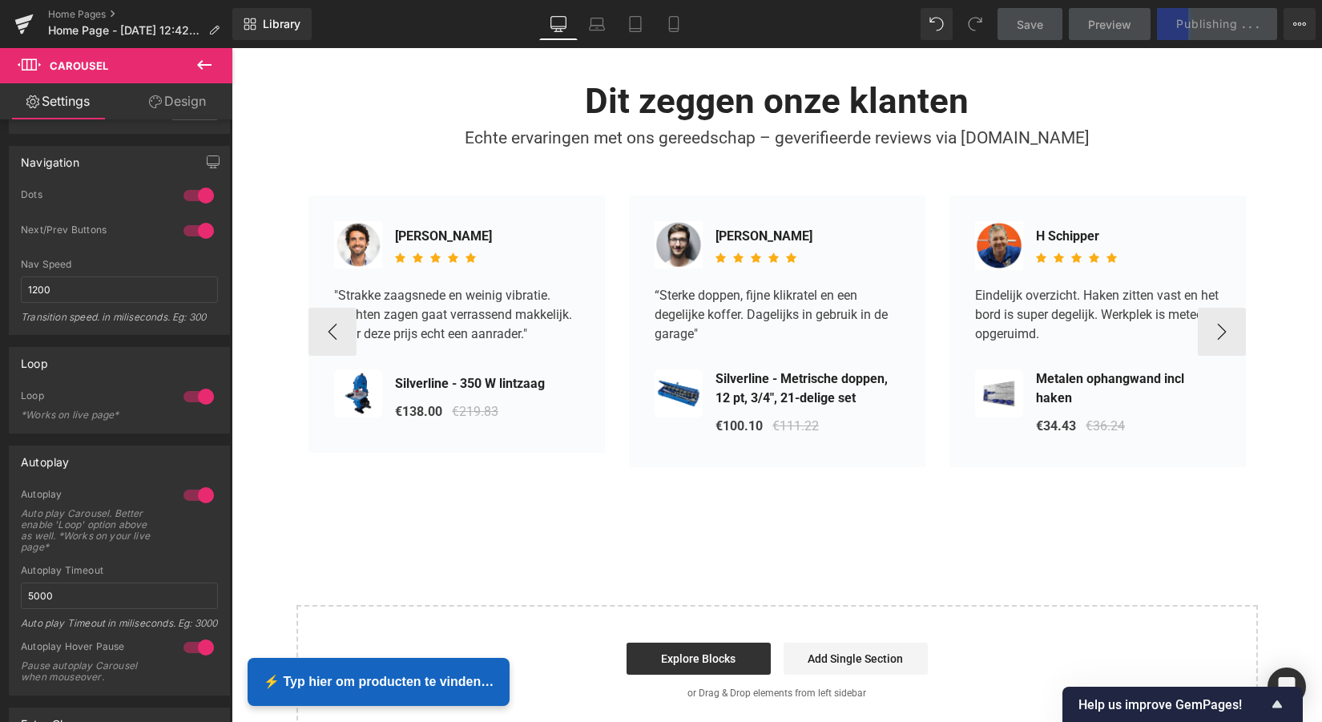
scroll to position [2426, 0]
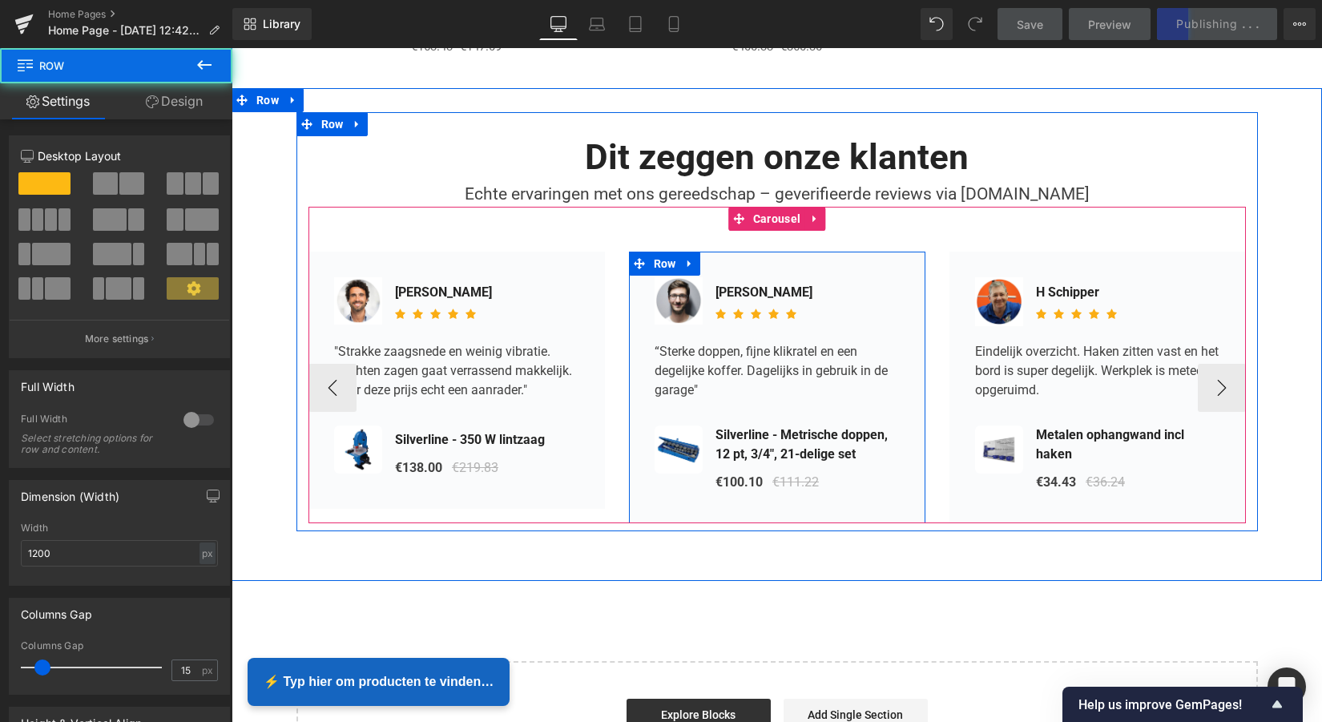
click at [836, 252] on div "Image [PERSON_NAME] Text Block Icon Icon Icon Icon Icon Icon List Hoz Icon List" at bounding box center [777, 388] width 296 height 272
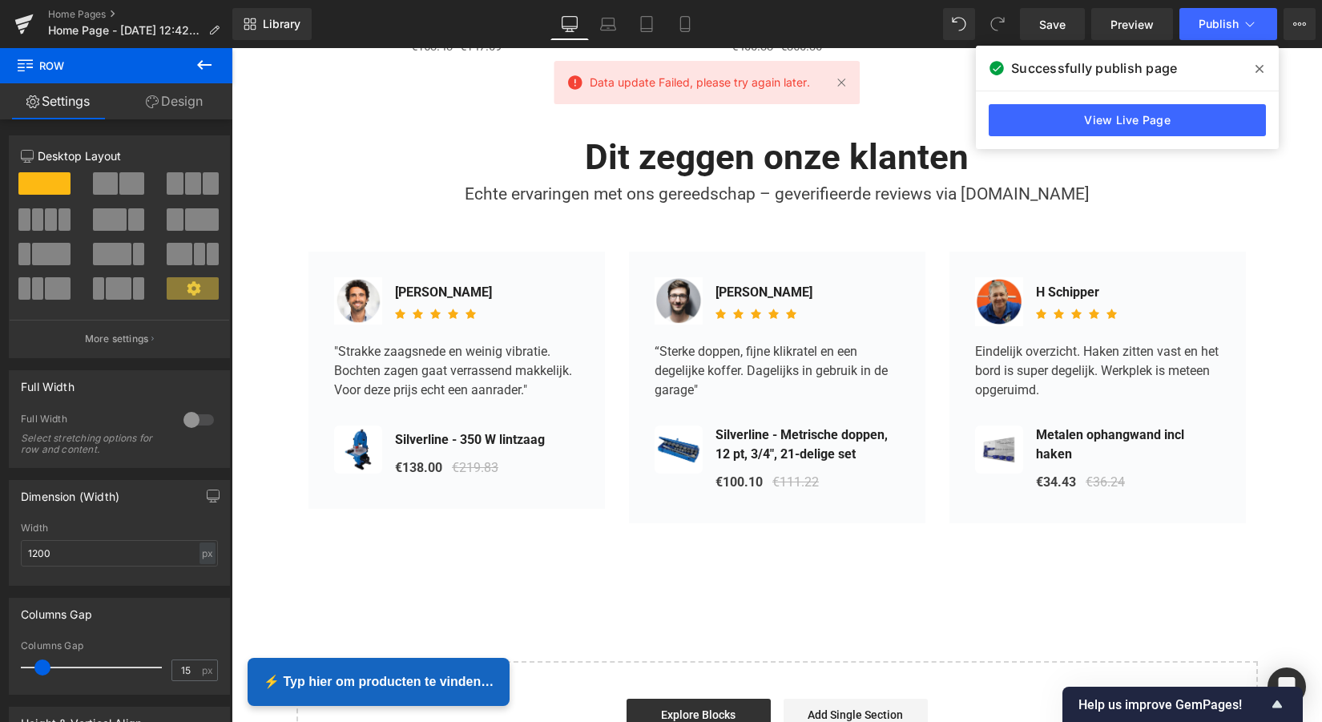
scroll to position [0, 0]
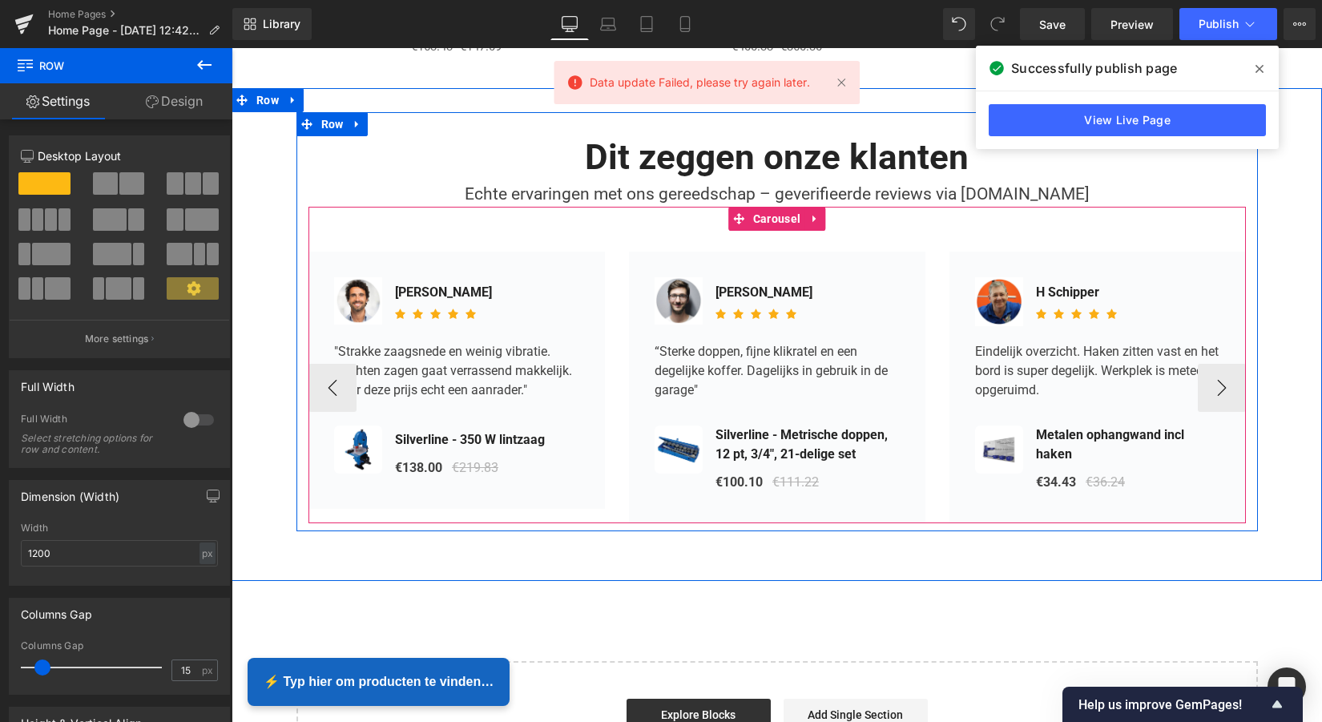
click at [706, 224] on div "Image [PERSON_NAME] Text Block Icon Icon" at bounding box center [776, 365] width 937 height 316
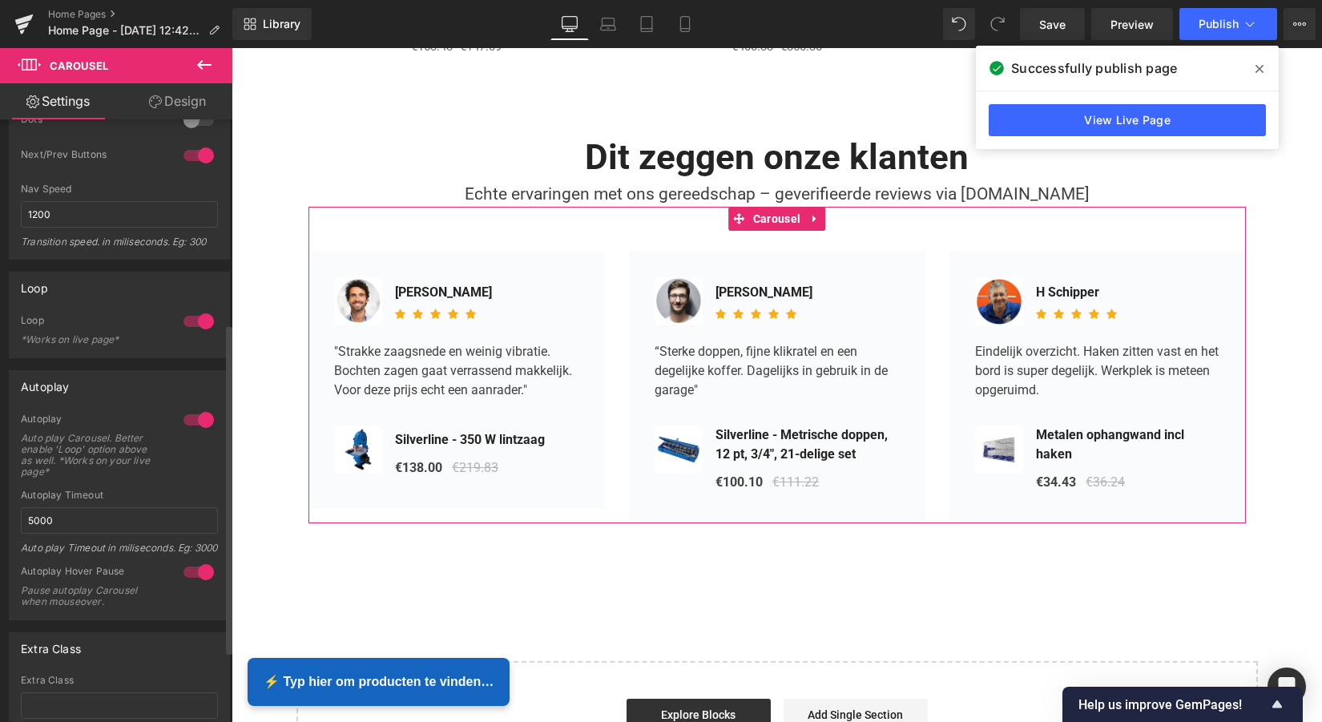
scroll to position [372, 0]
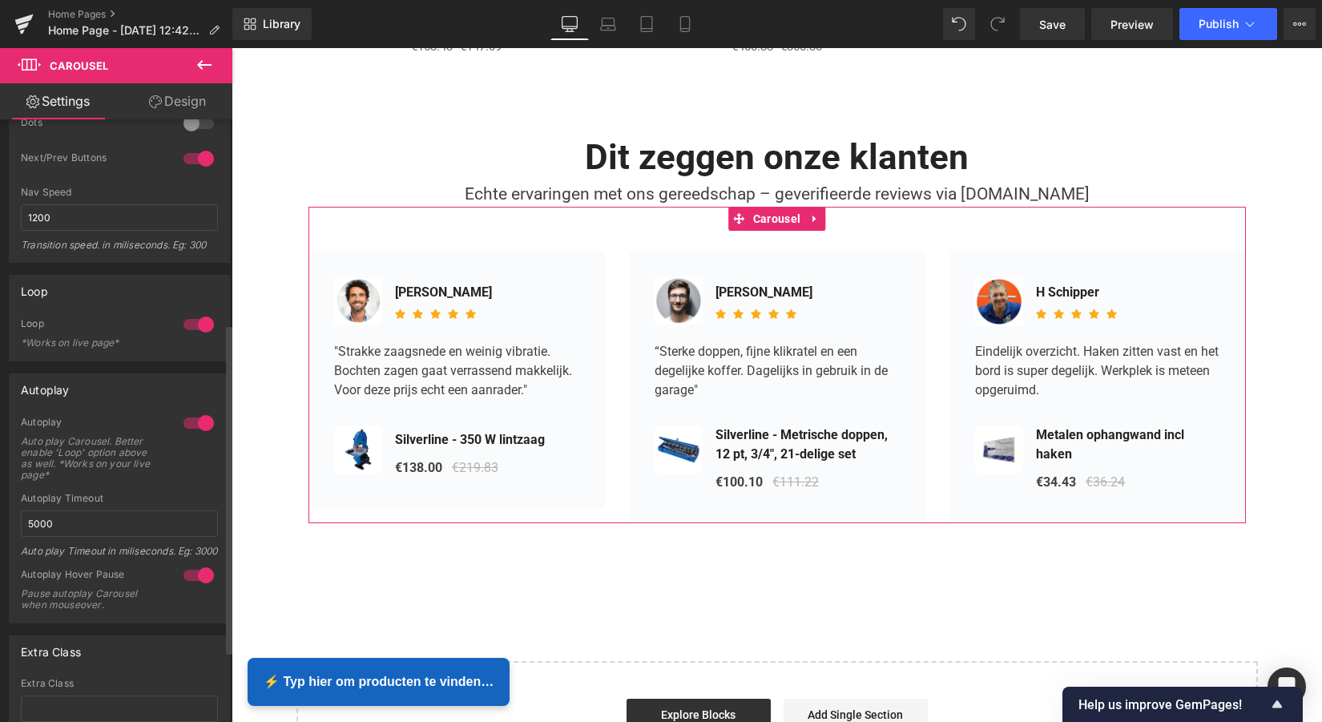
drag, startPoint x: 202, startPoint y: 326, endPoint x: 200, endPoint y: 355, distance: 28.9
click at [202, 326] on div at bounding box center [198, 325] width 38 height 26
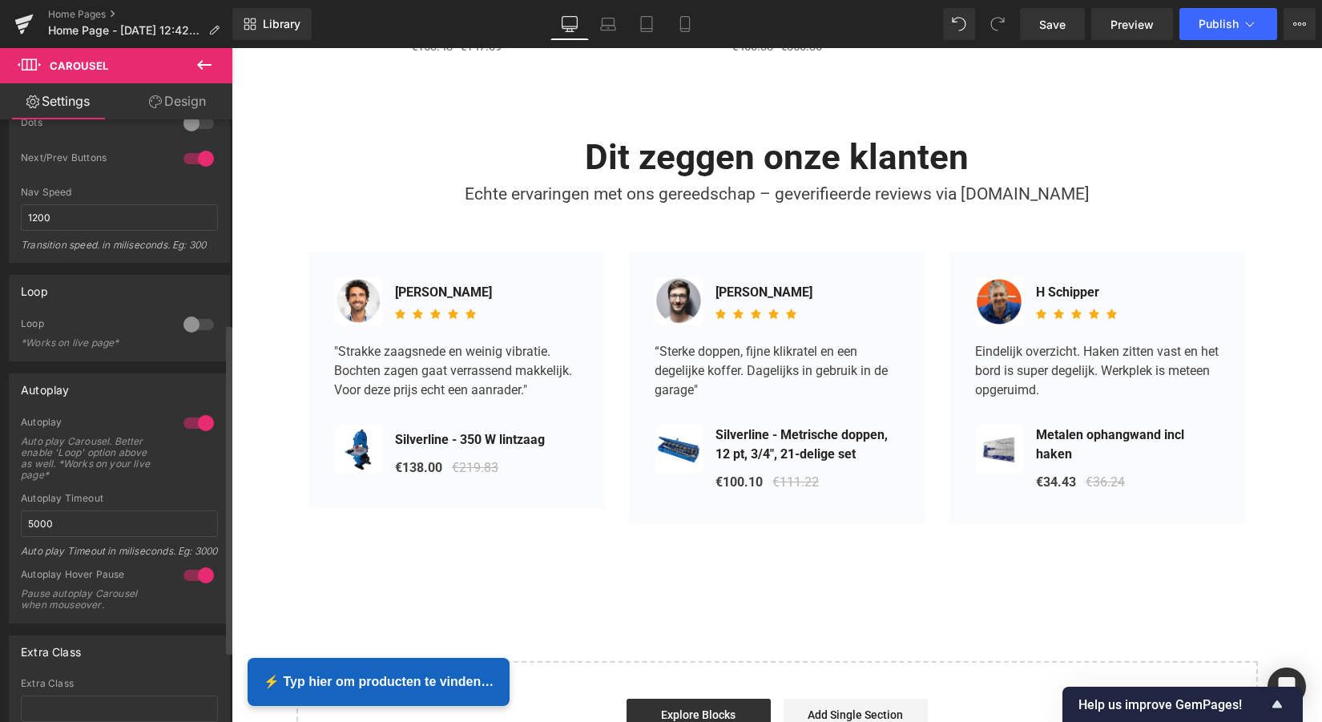
scroll to position [8, 8]
click at [197, 422] on div at bounding box center [198, 423] width 38 height 26
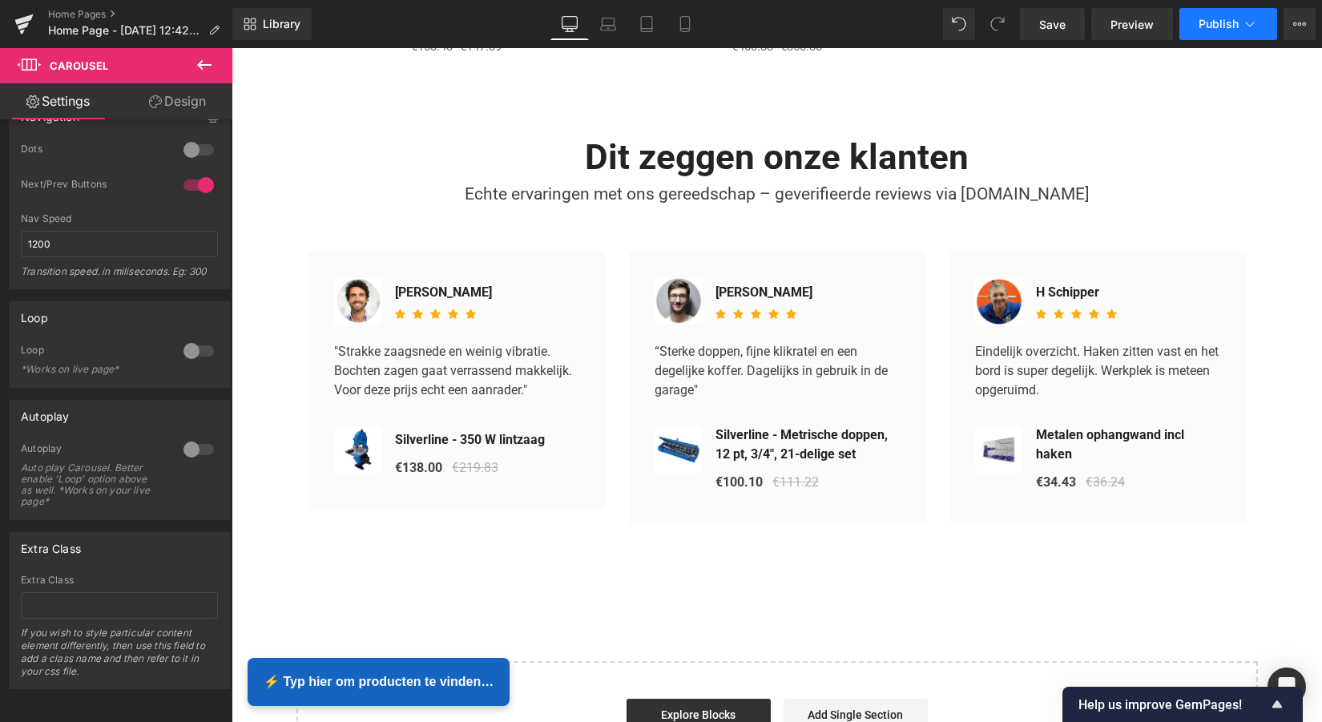
click at [1224, 24] on span "Publish" at bounding box center [1219, 24] width 40 height 13
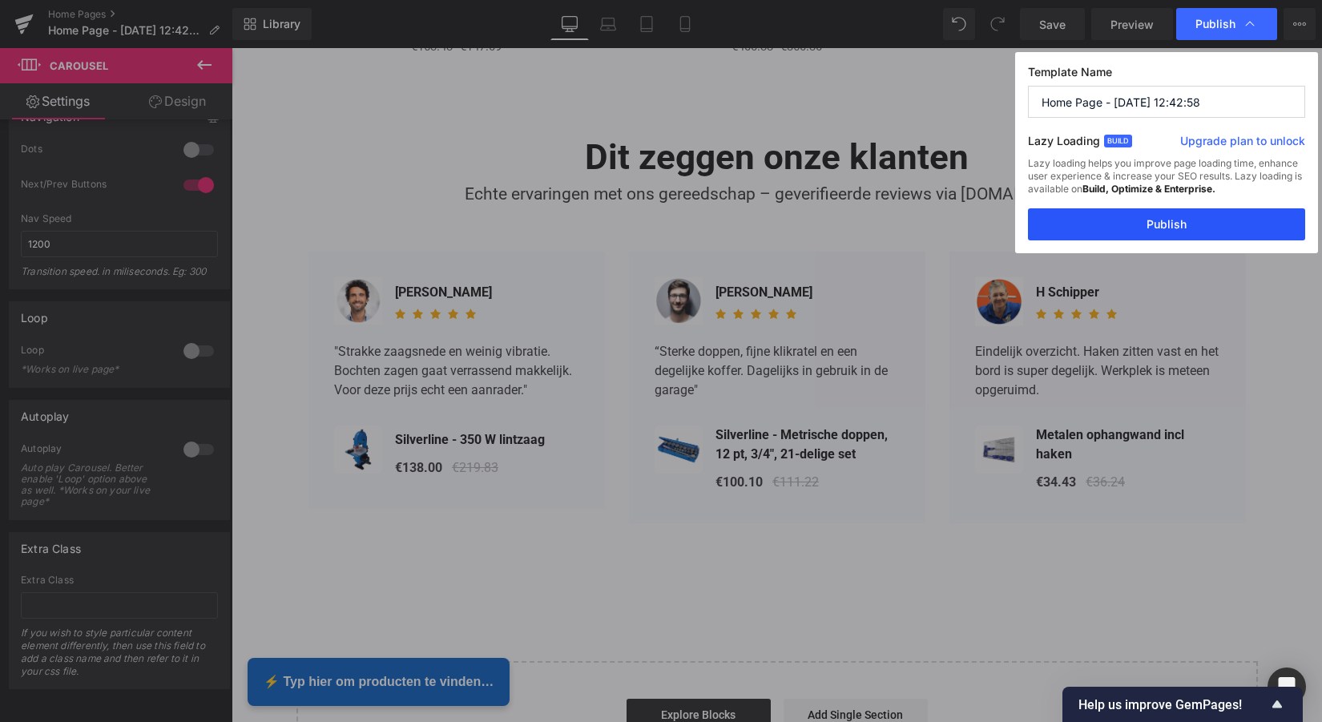
click at [1153, 226] on button "Publish" at bounding box center [1166, 224] width 277 height 32
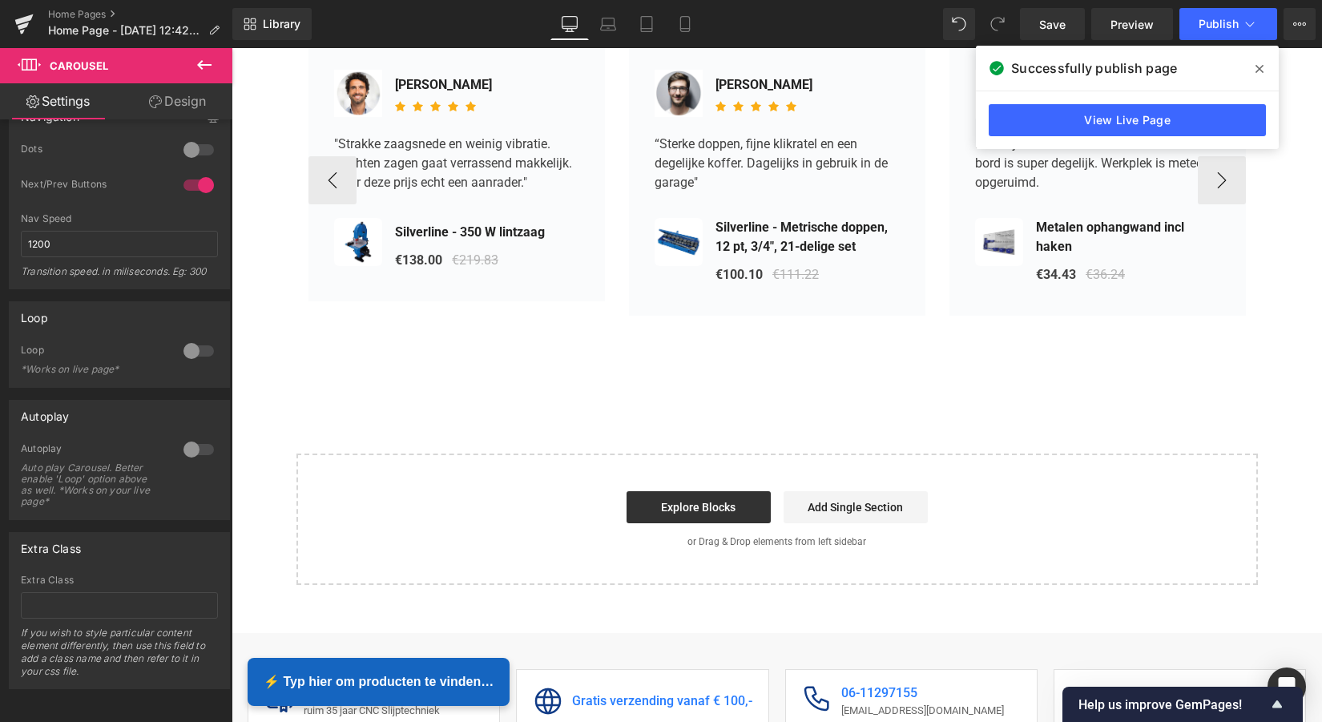
scroll to position [2638, 0]
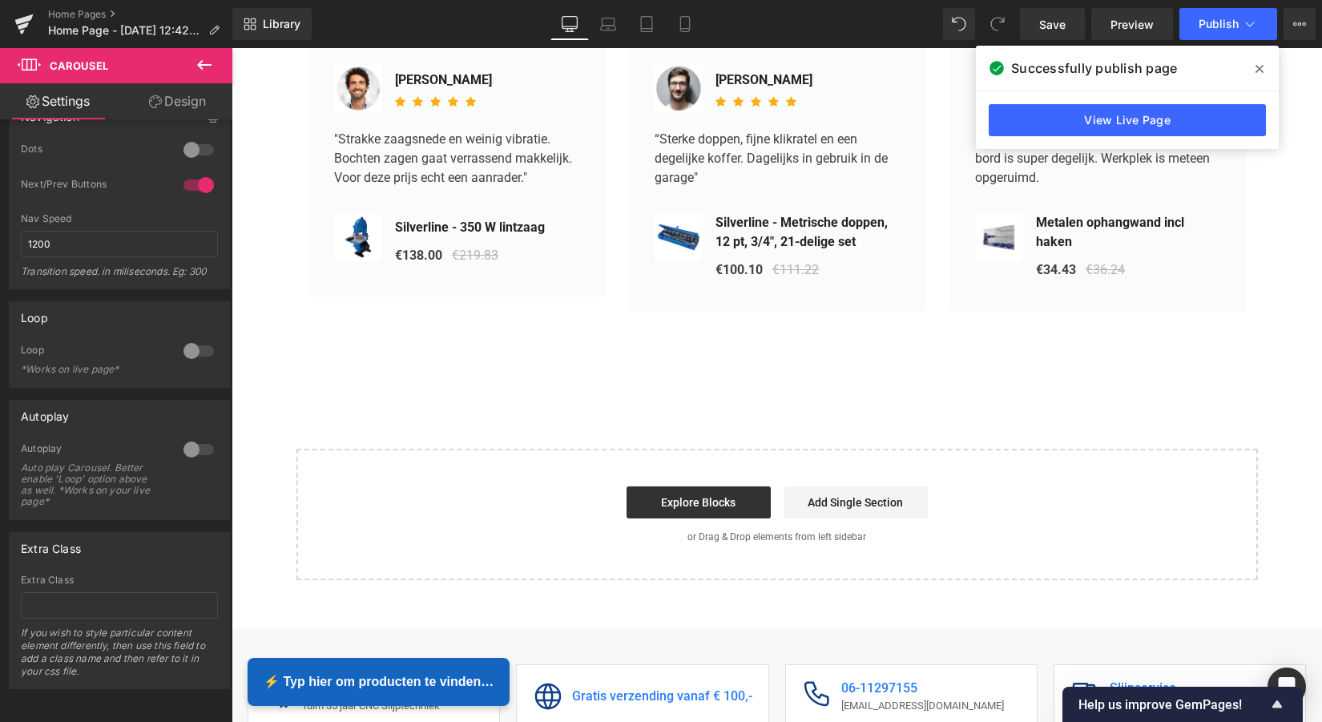
click at [208, 63] on icon at bounding box center [204, 64] width 19 height 19
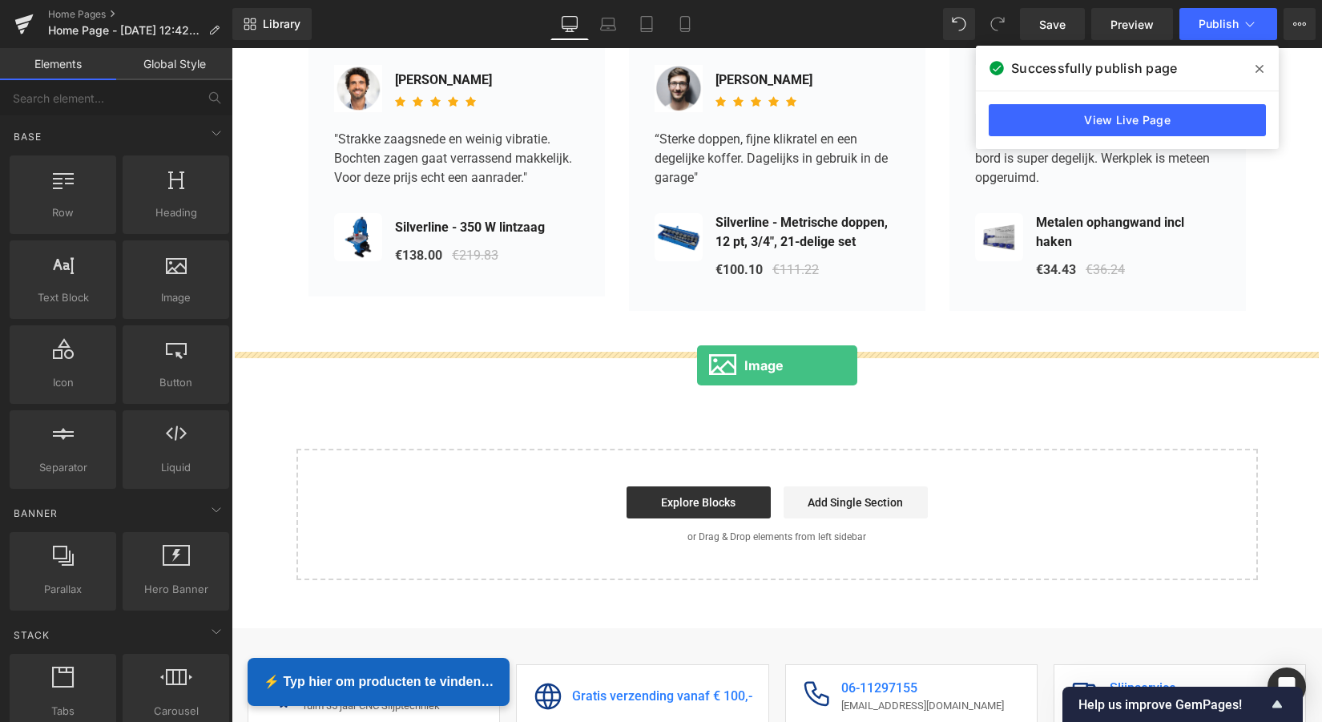
drag, startPoint x: 402, startPoint y: 321, endPoint x: 697, endPoint y: 365, distance: 298.1
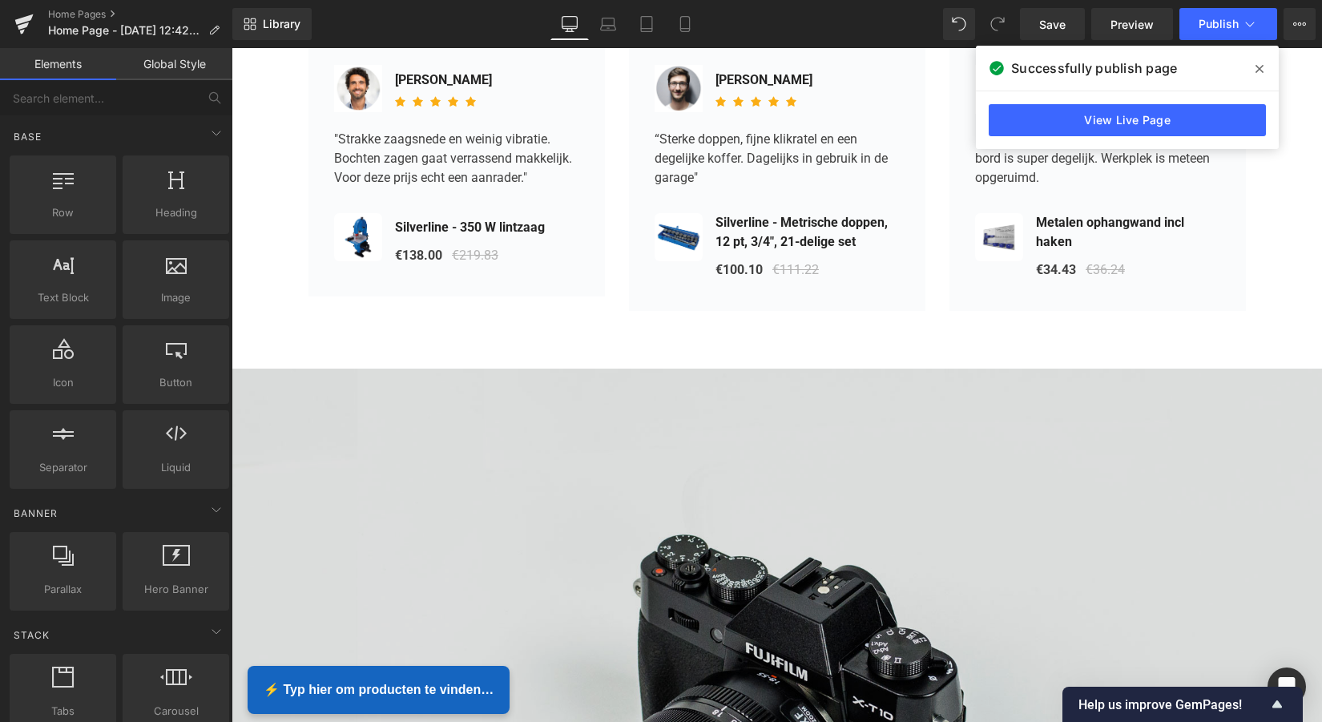
scroll to position [8, 8]
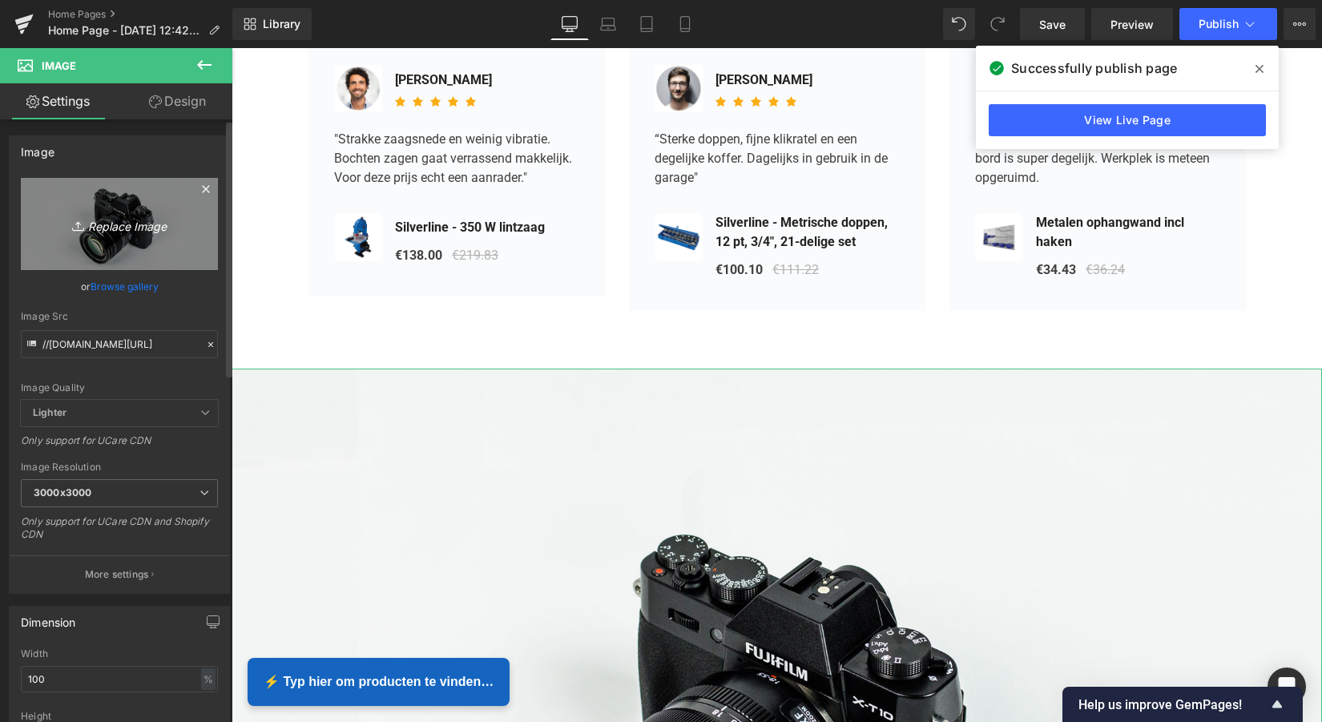
click at [119, 228] on icon "Replace Image" at bounding box center [119, 224] width 128 height 20
type input "C:\fakepath\MENU.png"
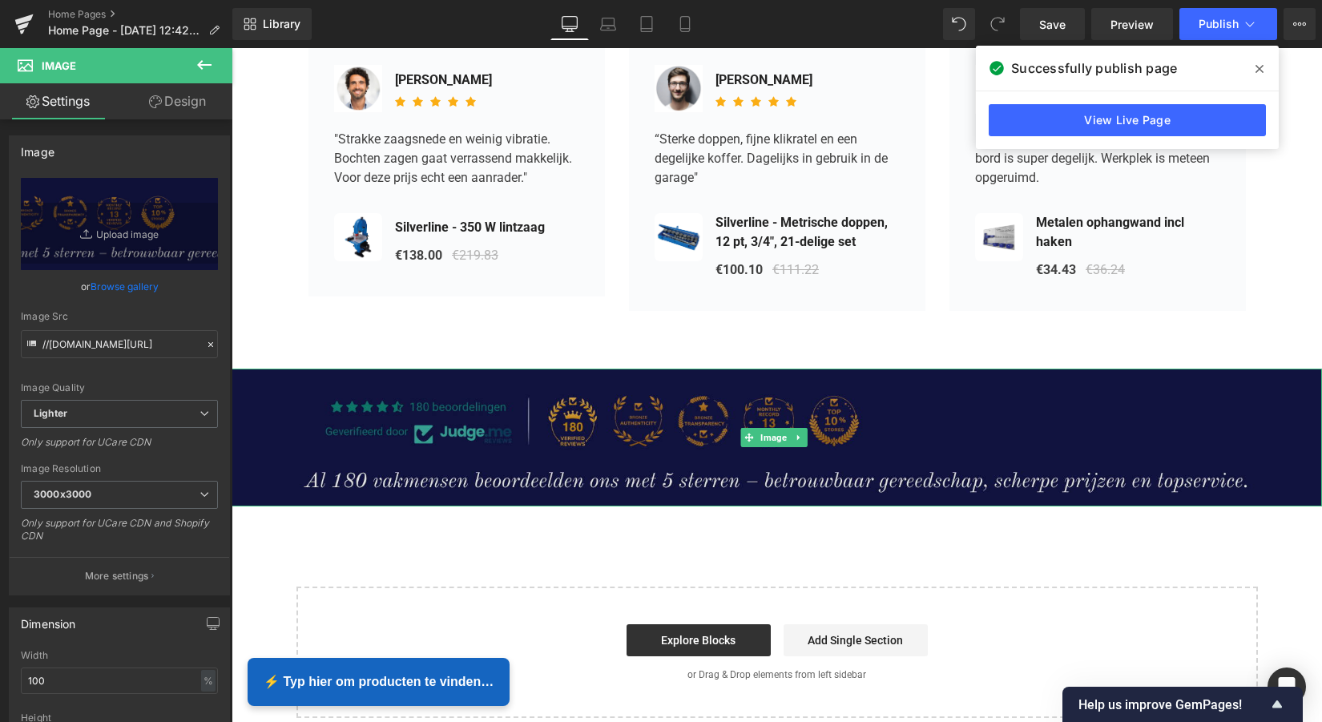
type input "[URL][DOMAIN_NAME]"
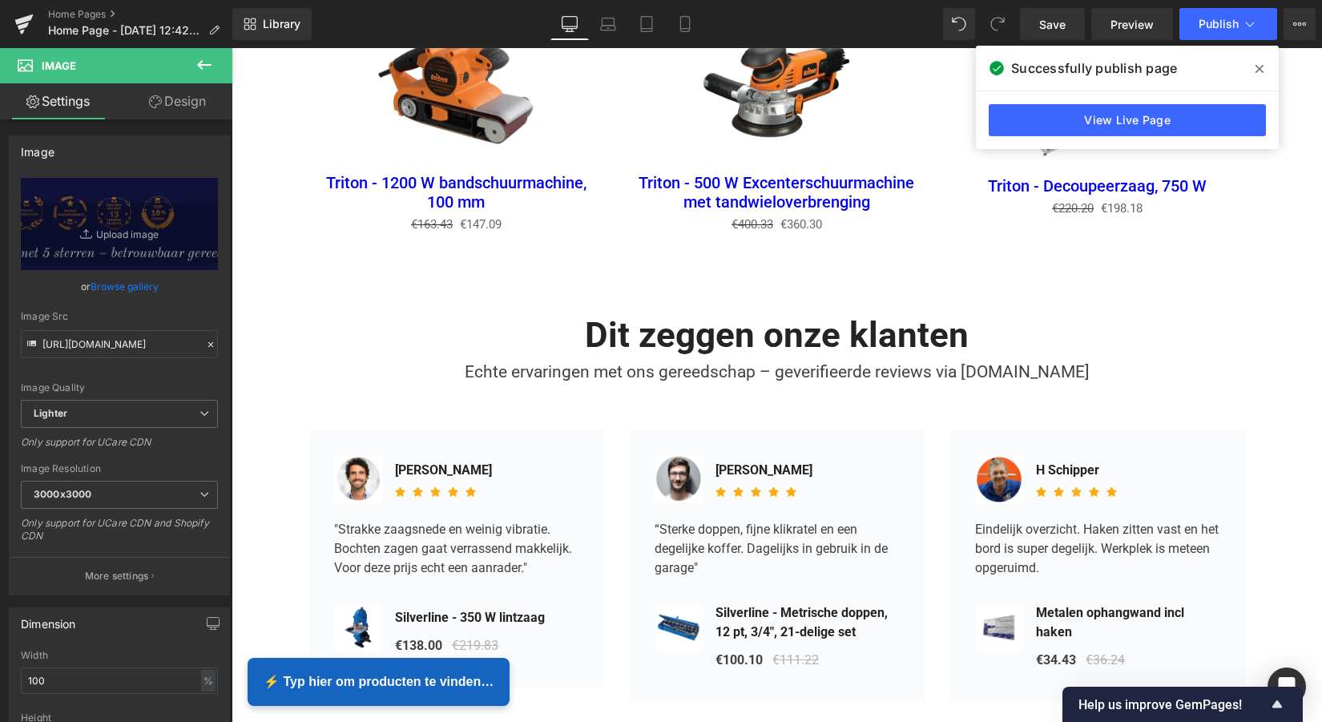
scroll to position [4081, 1084]
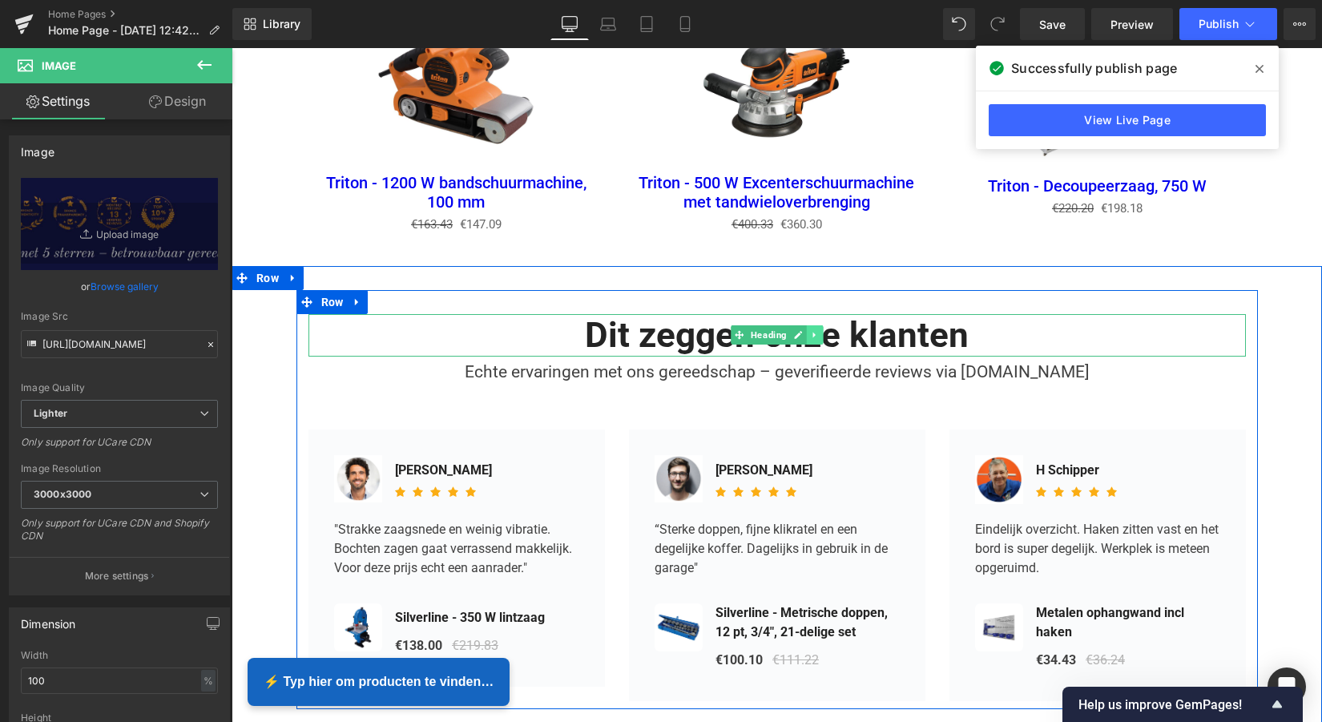
click at [810, 330] on icon at bounding box center [814, 335] width 9 height 10
click at [819, 331] on icon at bounding box center [823, 335] width 9 height 9
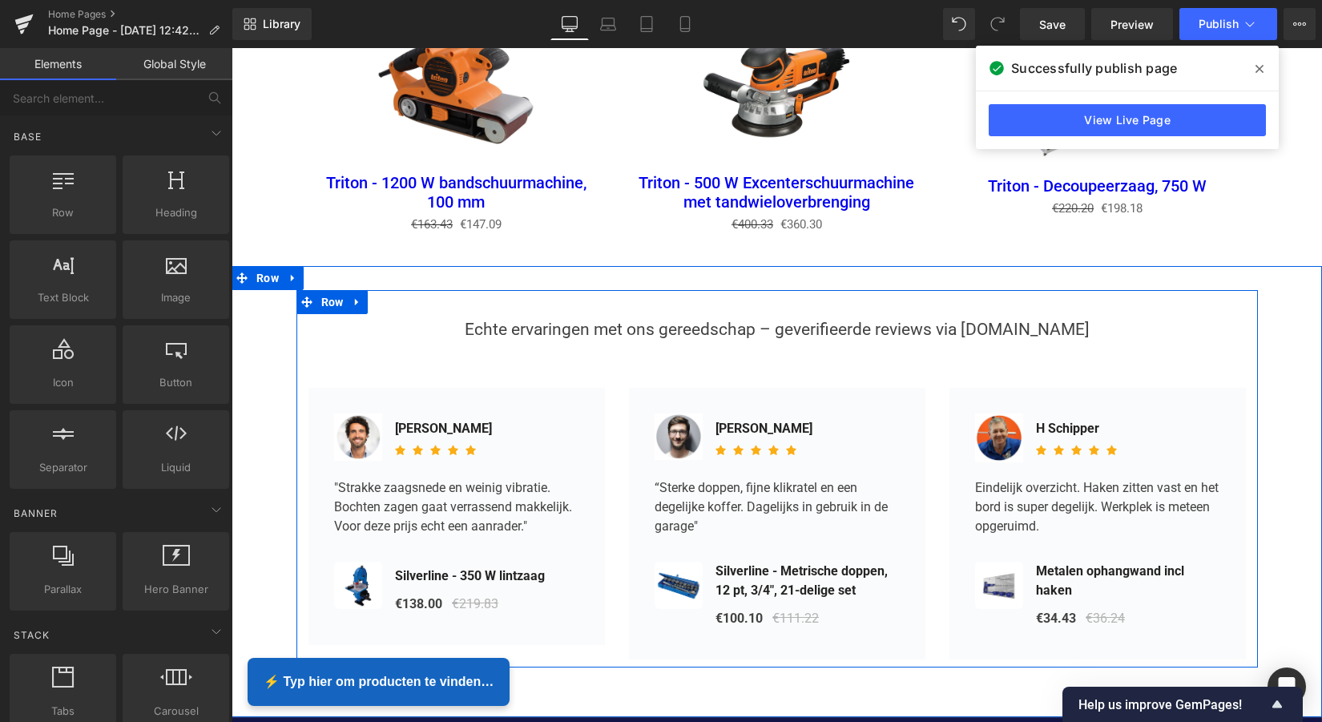
scroll to position [4039, 1084]
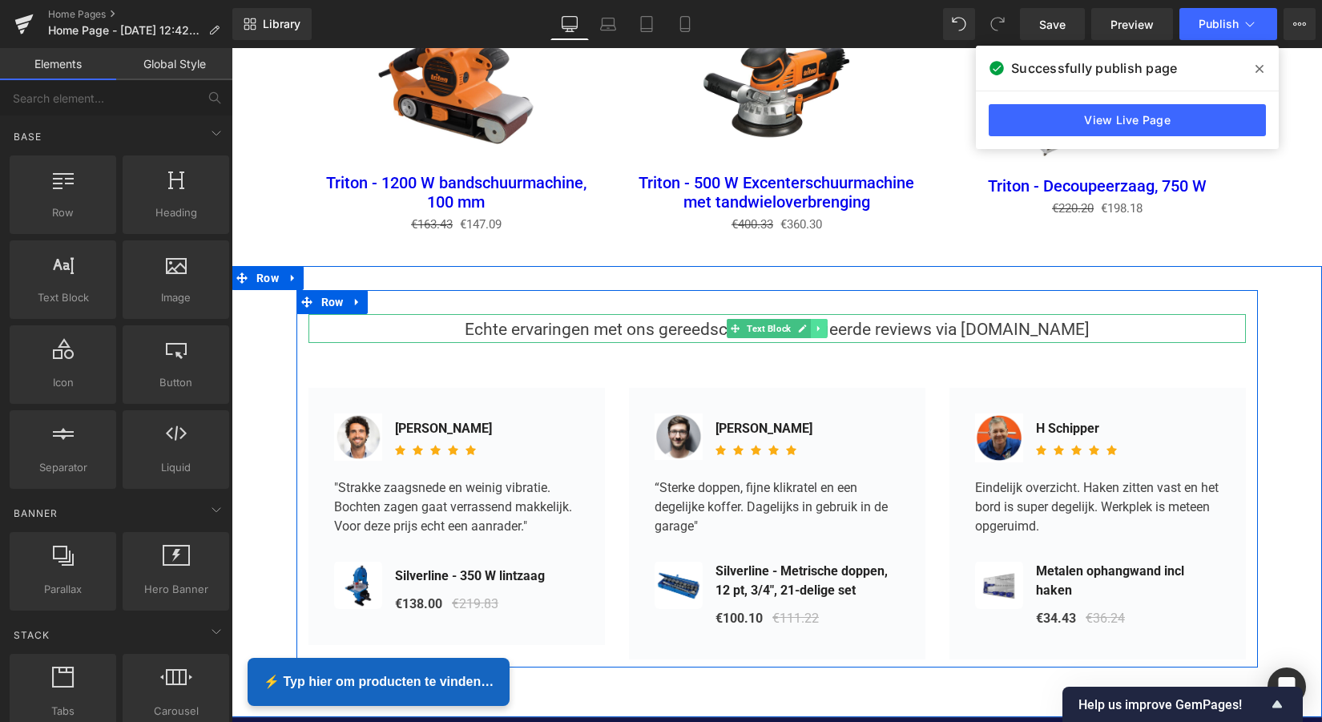
click at [811, 320] on link at bounding box center [819, 328] width 17 height 19
click at [828, 324] on icon at bounding box center [827, 328] width 9 height 9
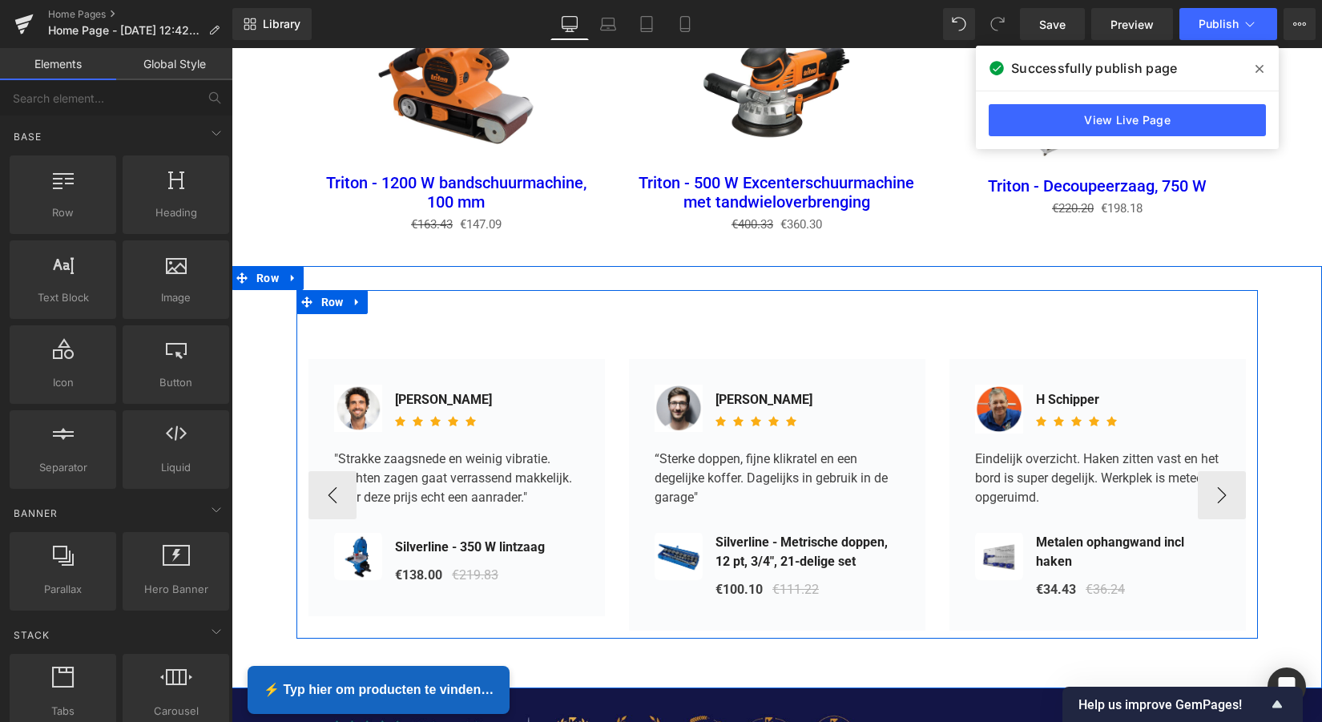
scroll to position [4011, 1084]
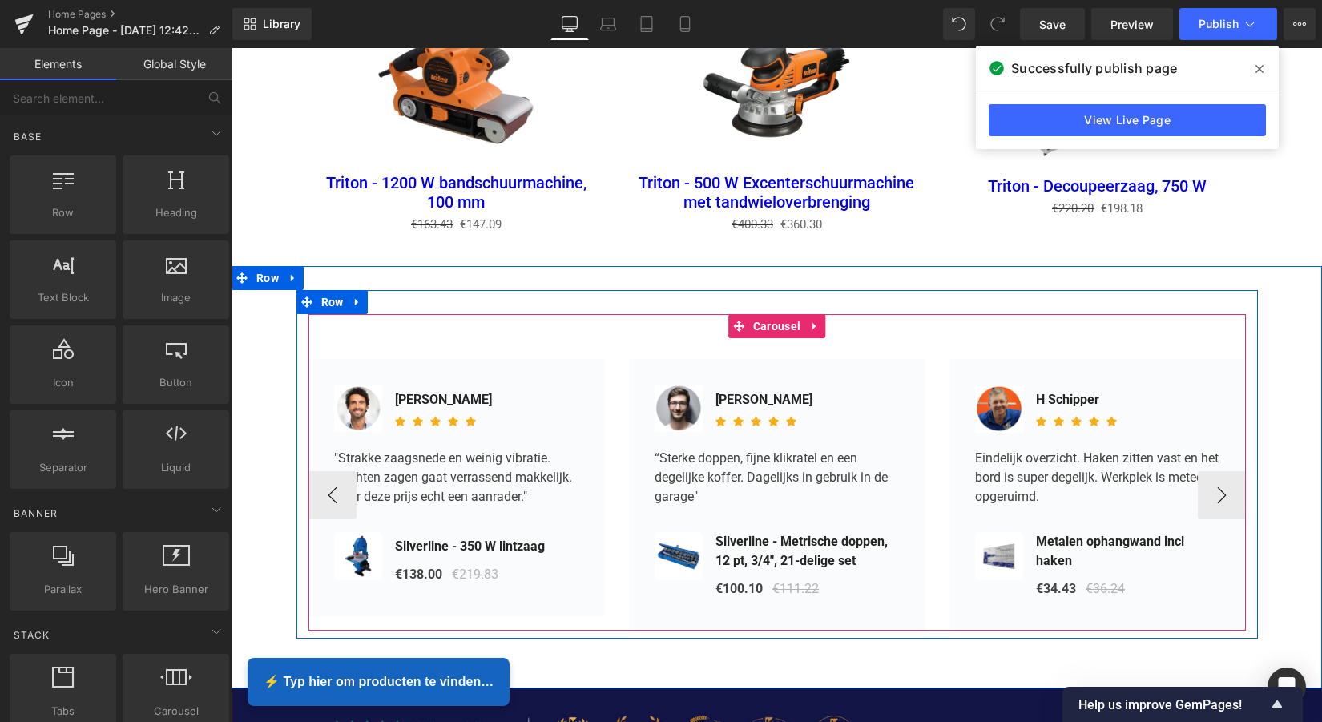
click at [812, 323] on icon at bounding box center [813, 326] width 3 height 7
click at [821, 320] on icon at bounding box center [825, 325] width 11 height 11
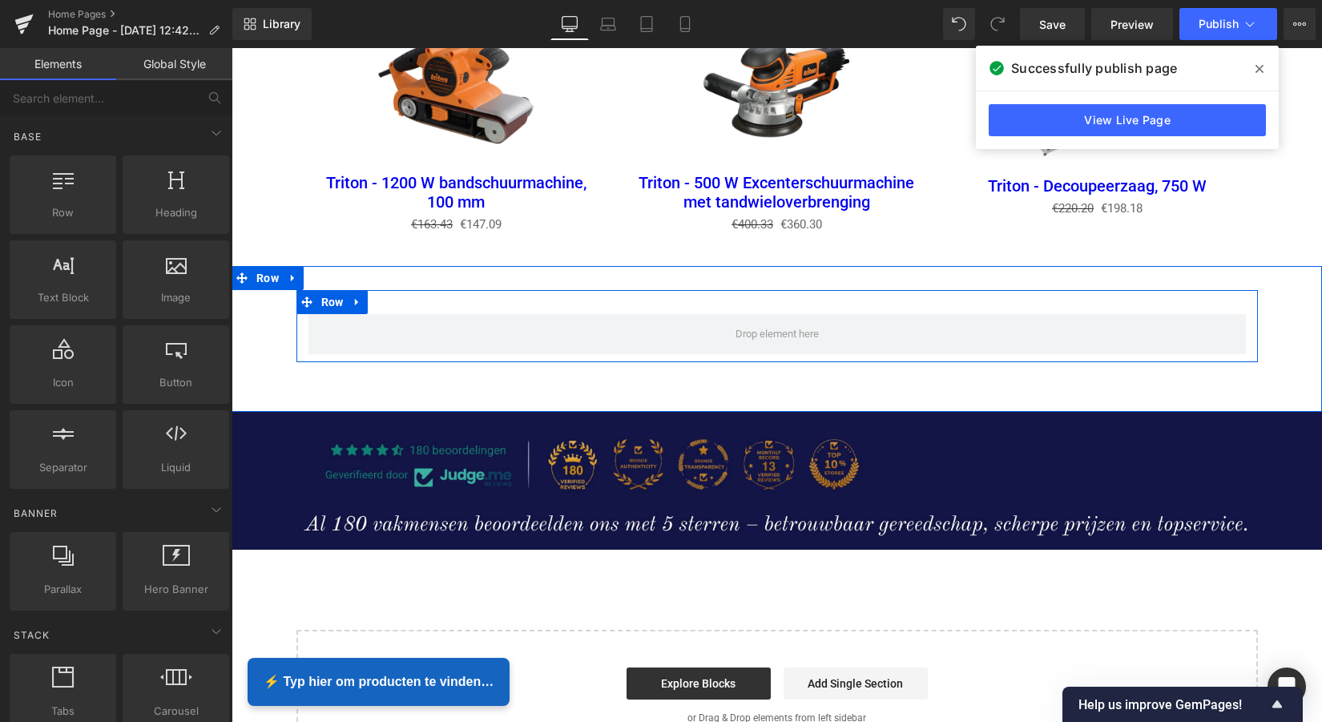
scroll to position [3743, 1084]
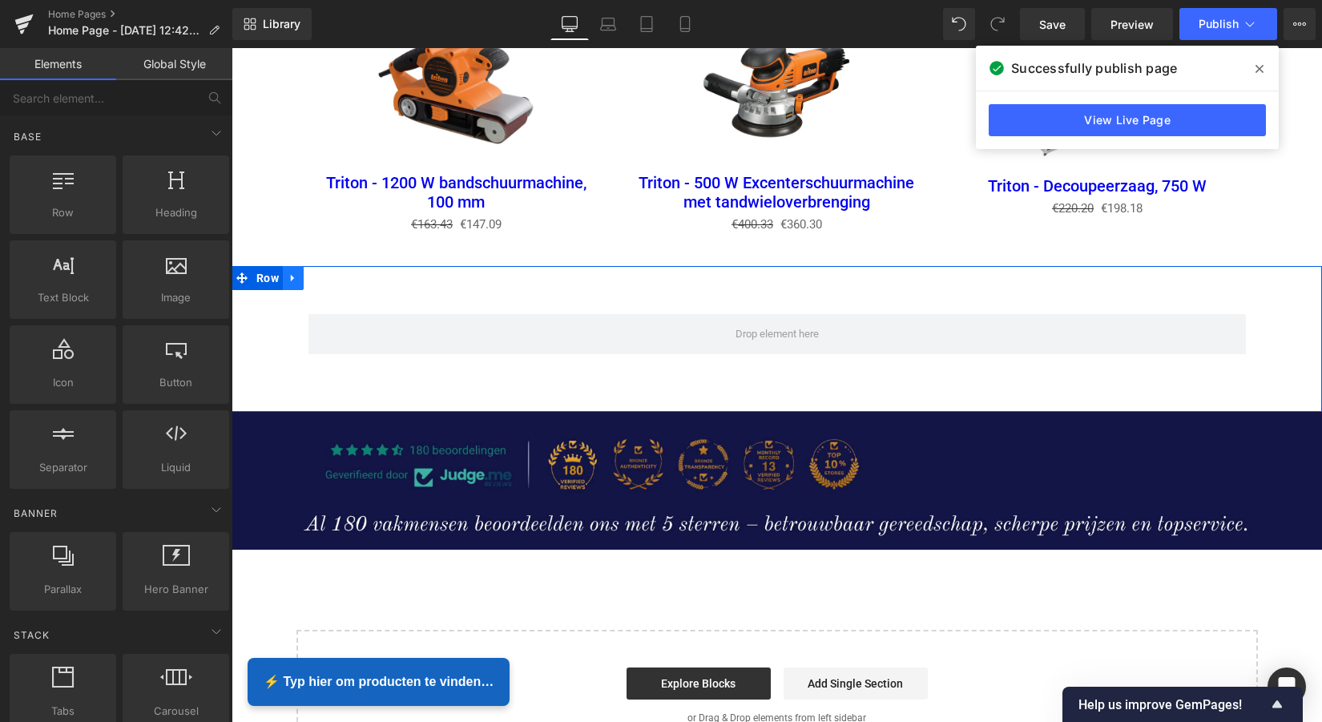
click at [292, 272] on icon at bounding box center [293, 278] width 11 height 12
click at [329, 272] on icon at bounding box center [334, 278] width 11 height 12
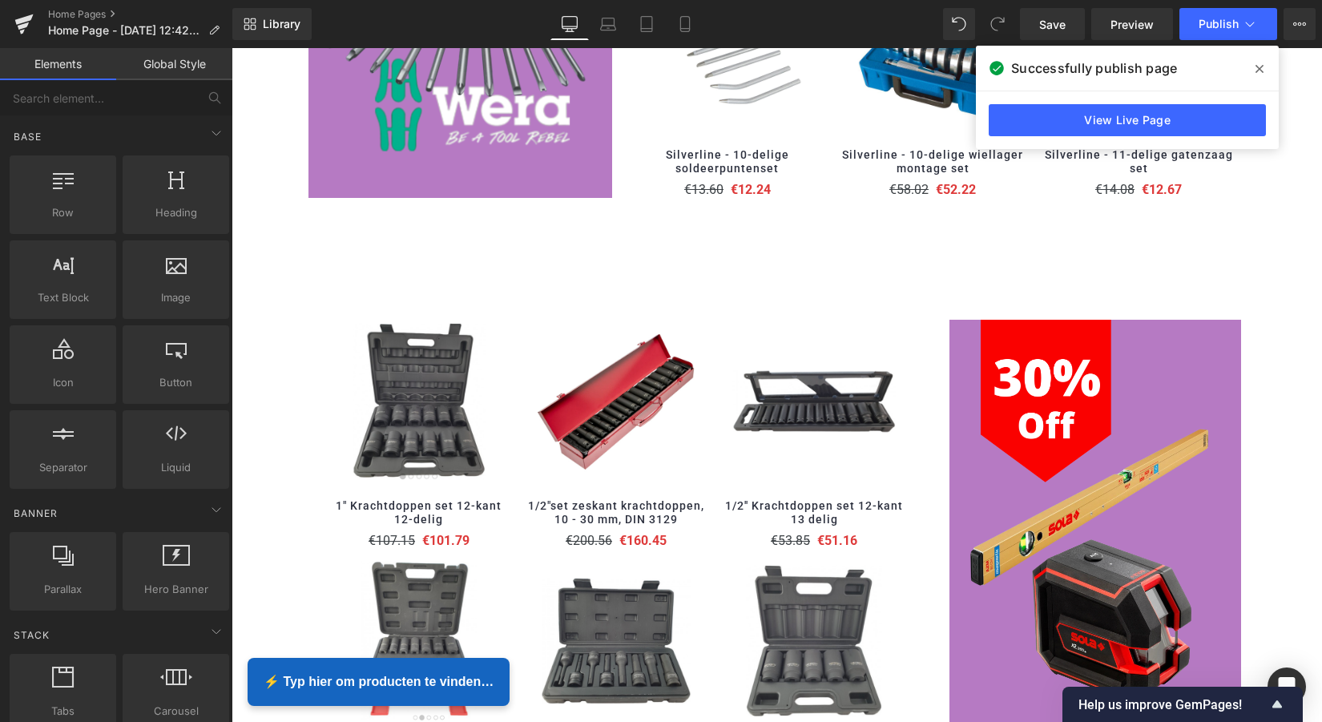
scroll to position [1302, 0]
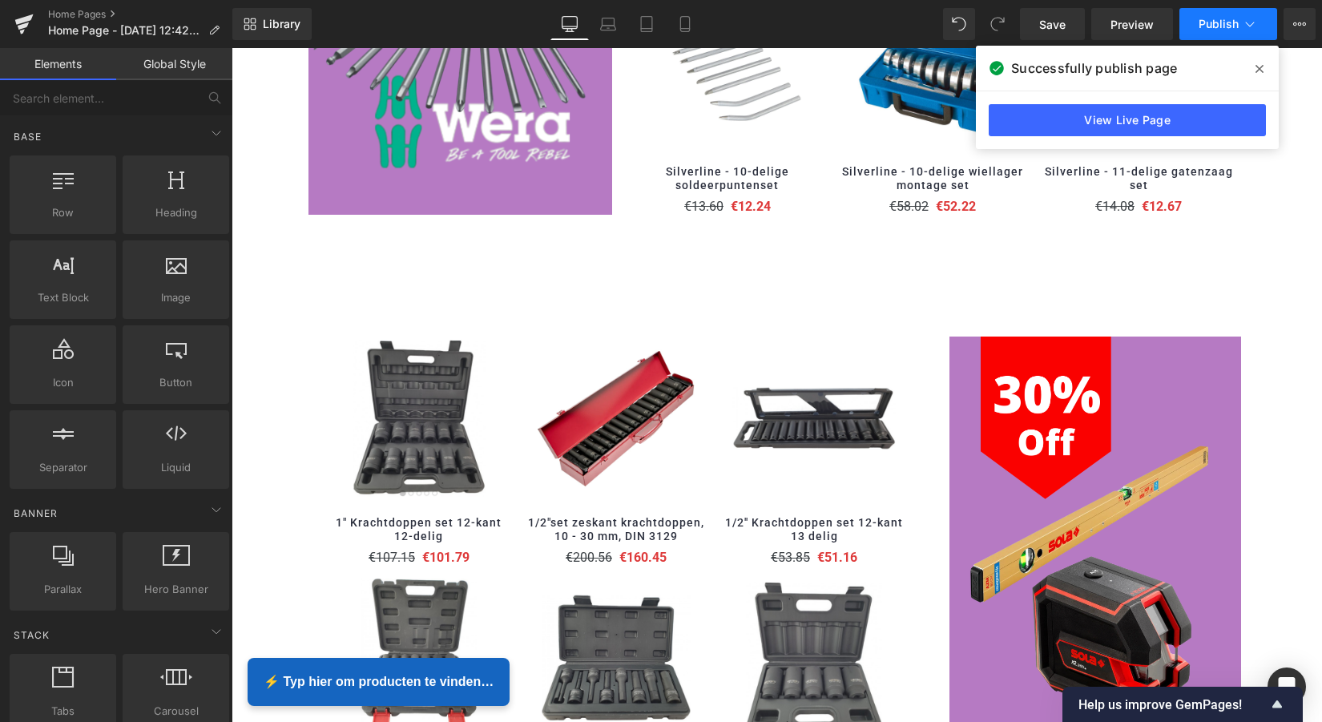
click at [1205, 28] on span "Publish" at bounding box center [1219, 24] width 40 height 13
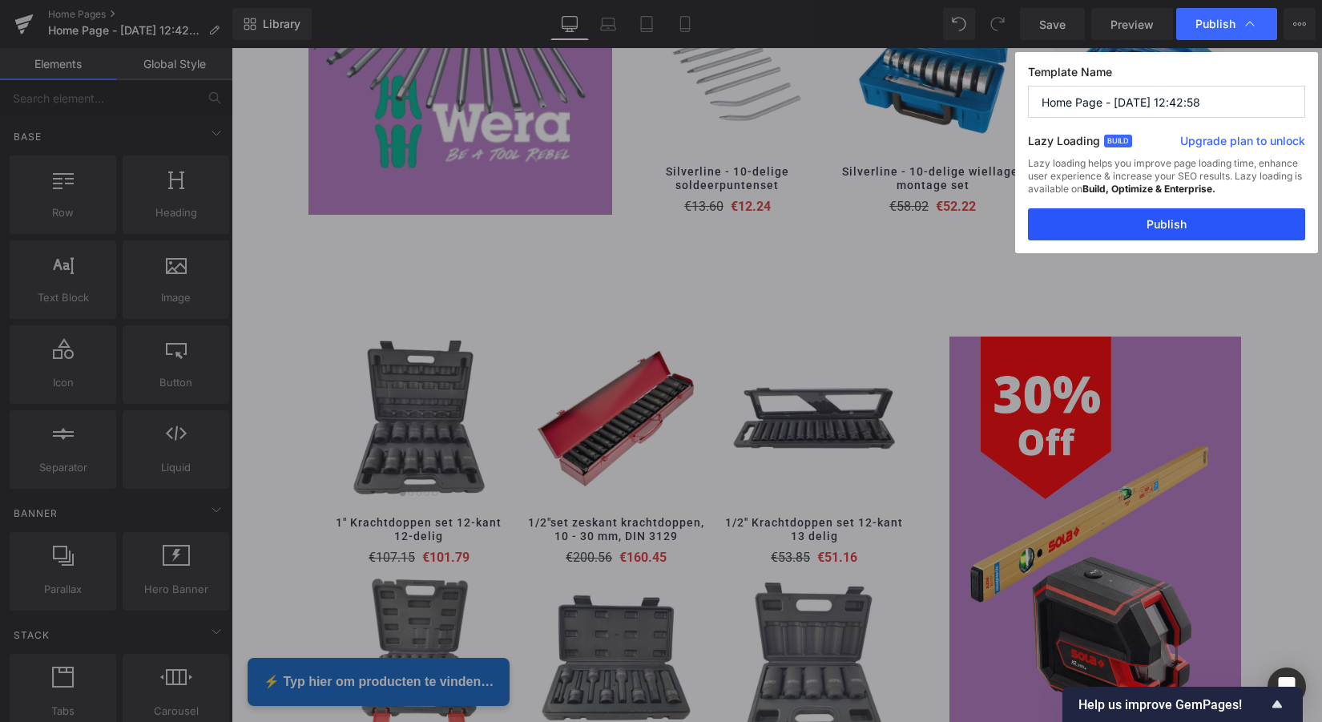
click at [1171, 223] on button "Publish" at bounding box center [1166, 224] width 277 height 32
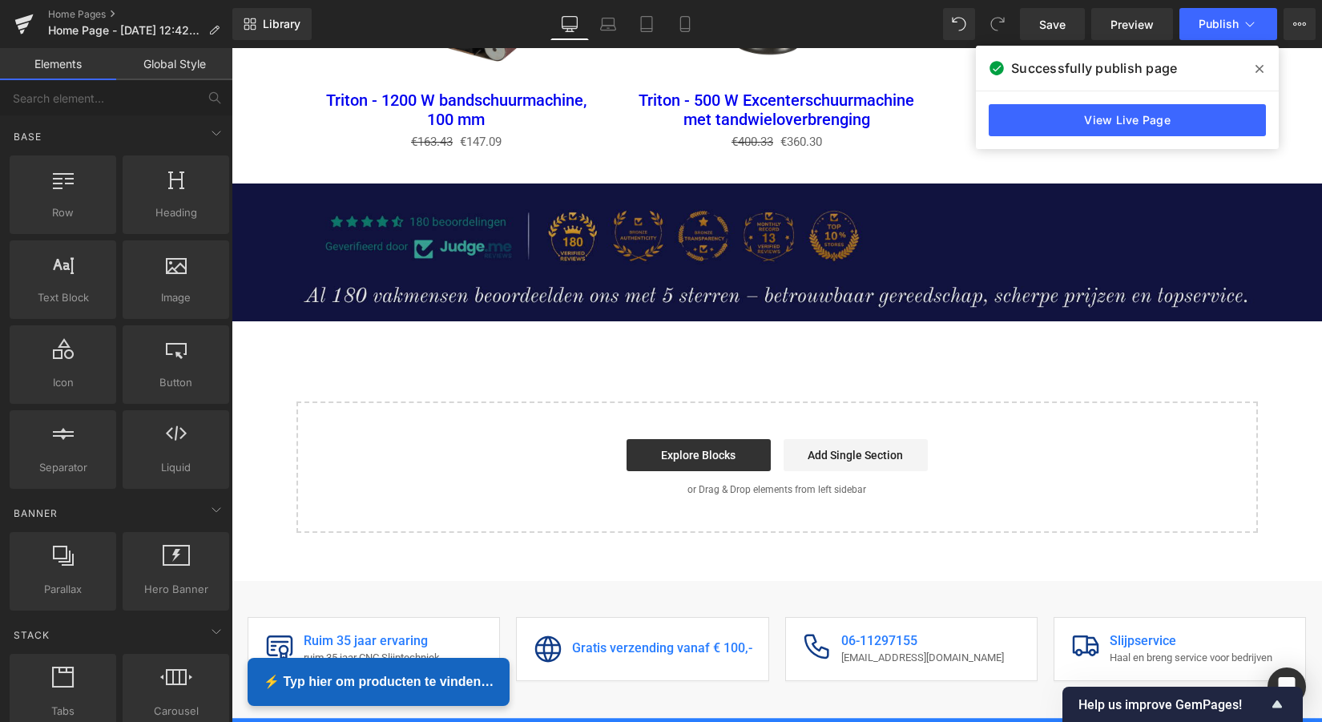
scroll to position [2304, 0]
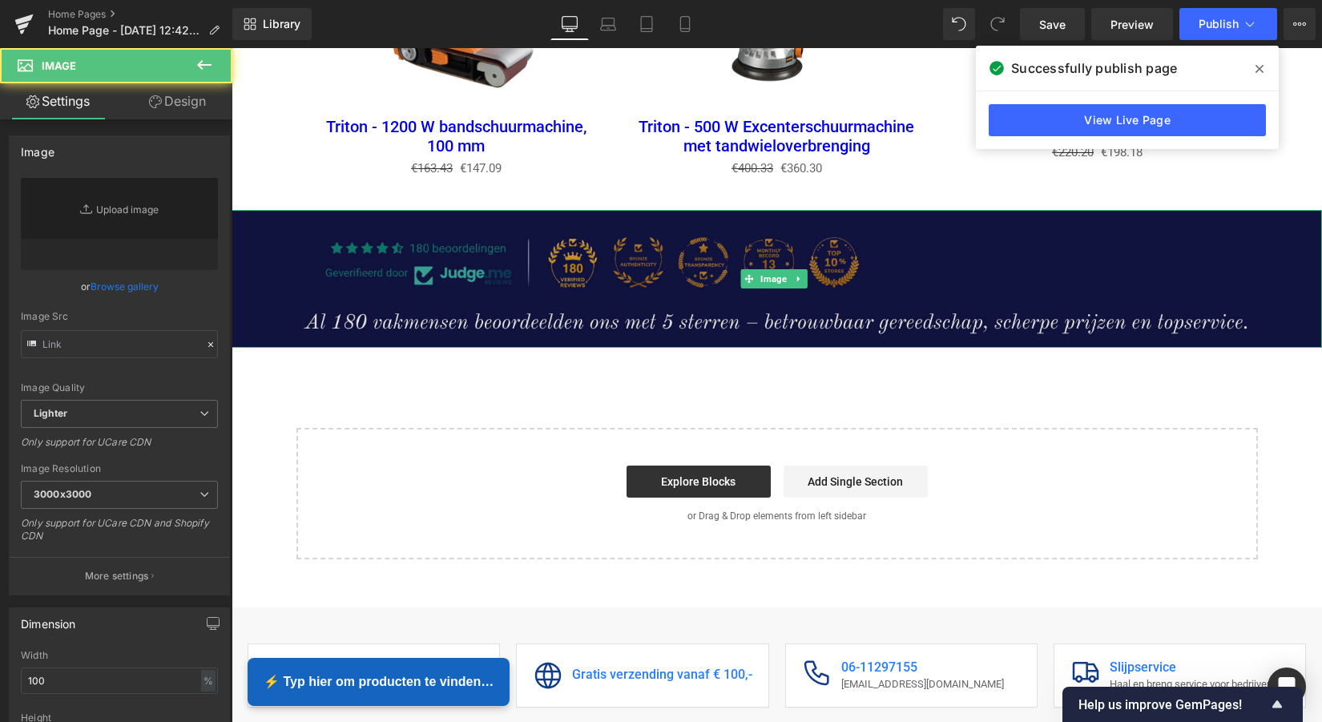
click at [927, 235] on img at bounding box center [777, 279] width 1090 height 138
type input "[URL][DOMAIN_NAME]"
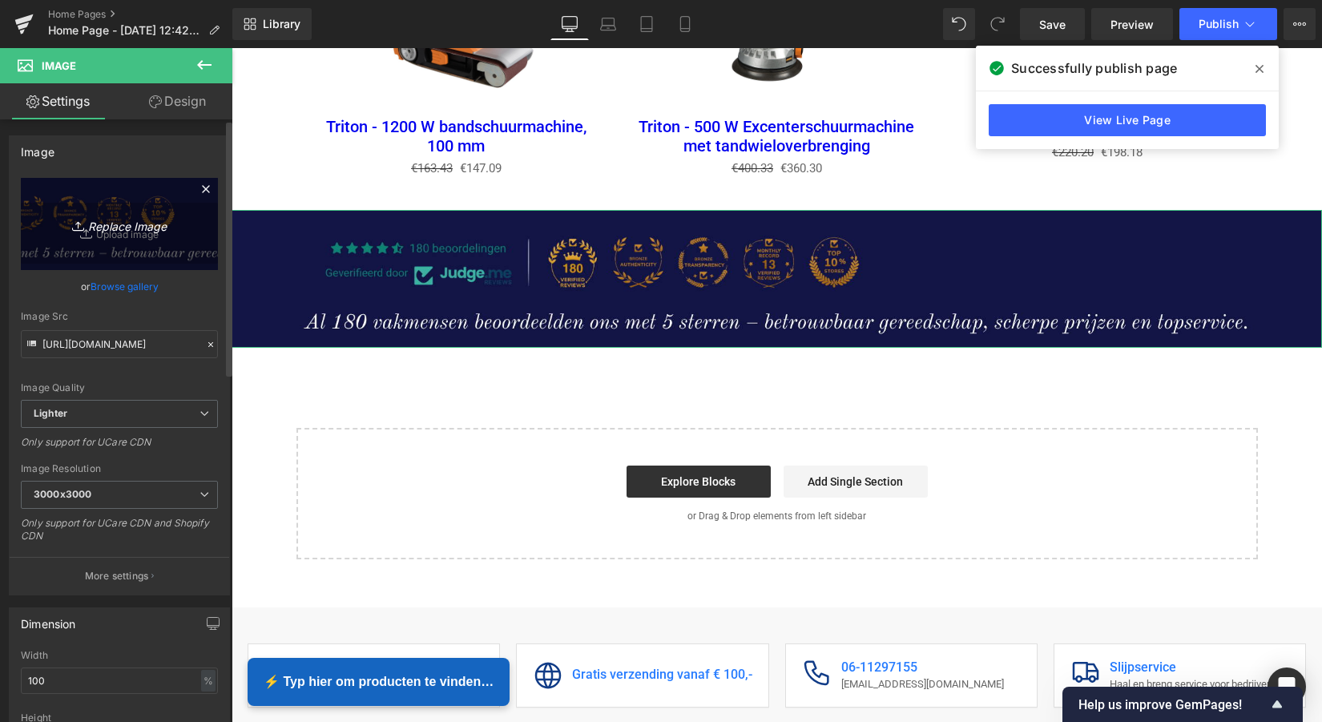
click at [119, 225] on icon "Replace Image" at bounding box center [119, 224] width 128 height 20
type input "C:\fakepath\MENU.png"
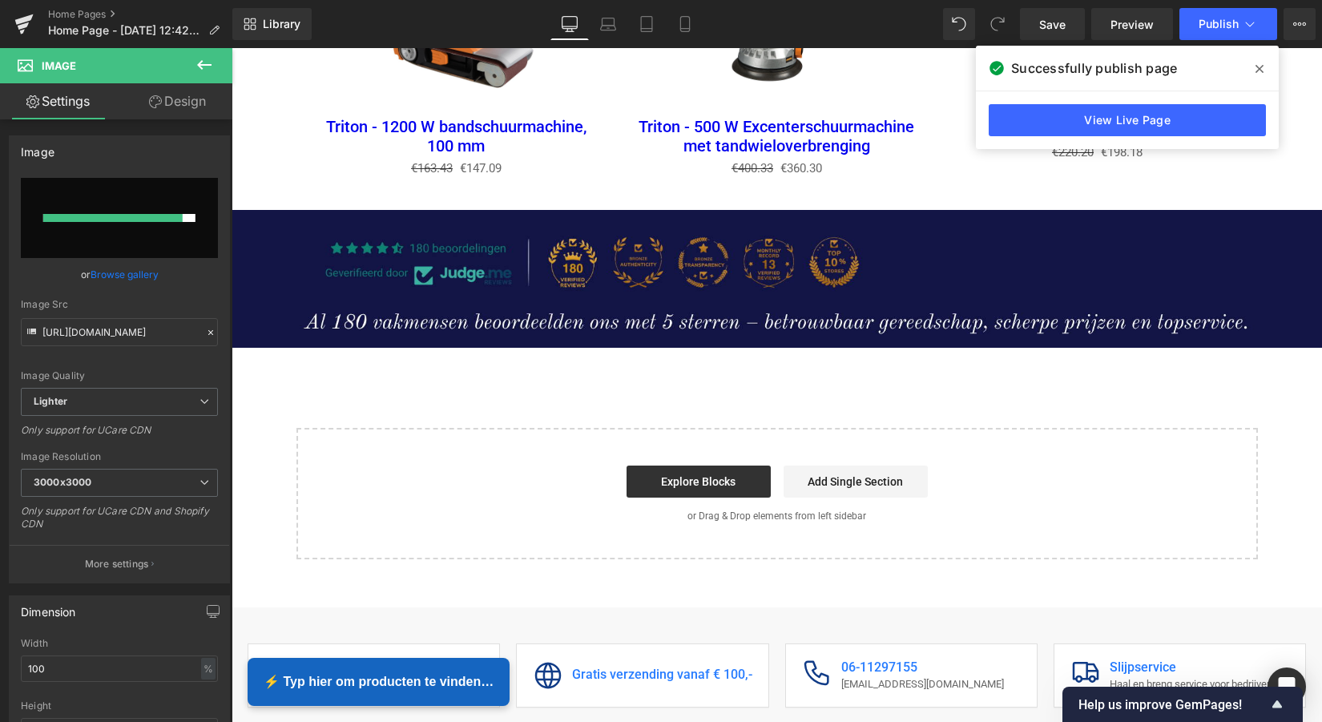
type input "[URL][DOMAIN_NAME]"
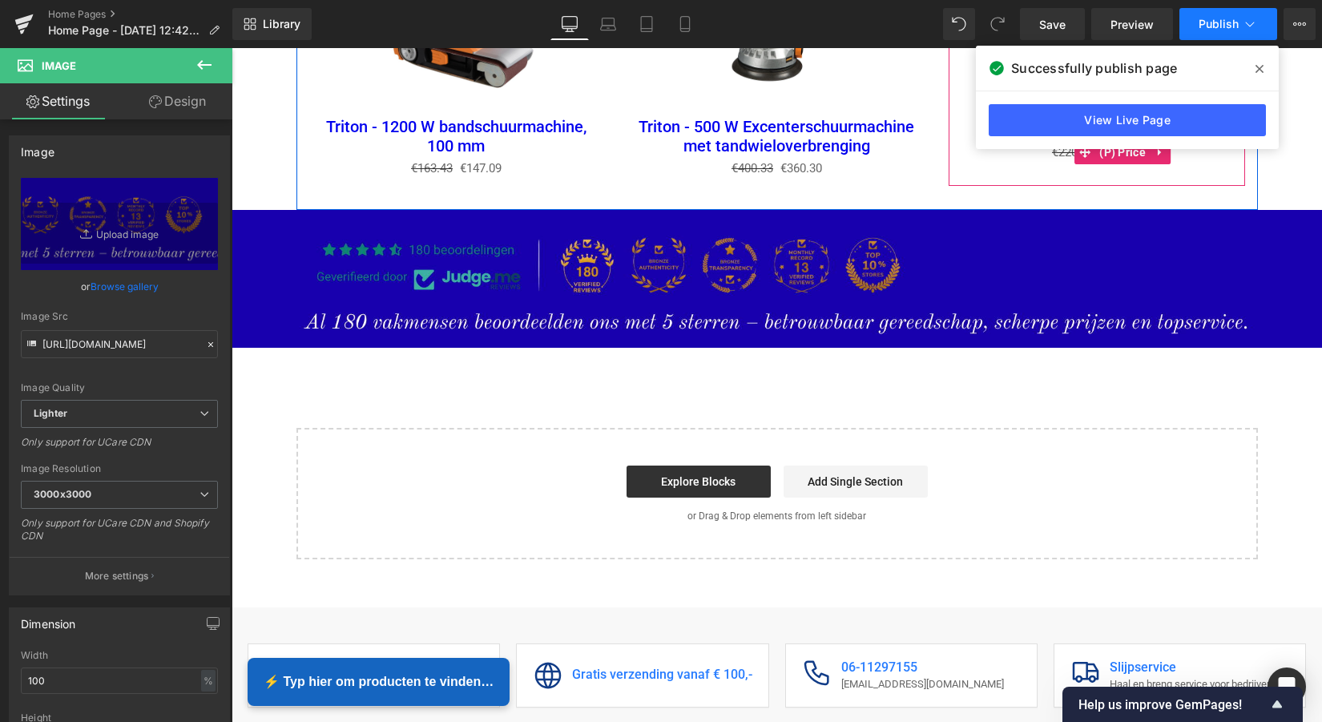
click at [1211, 25] on span "Publish" at bounding box center [1219, 24] width 40 height 13
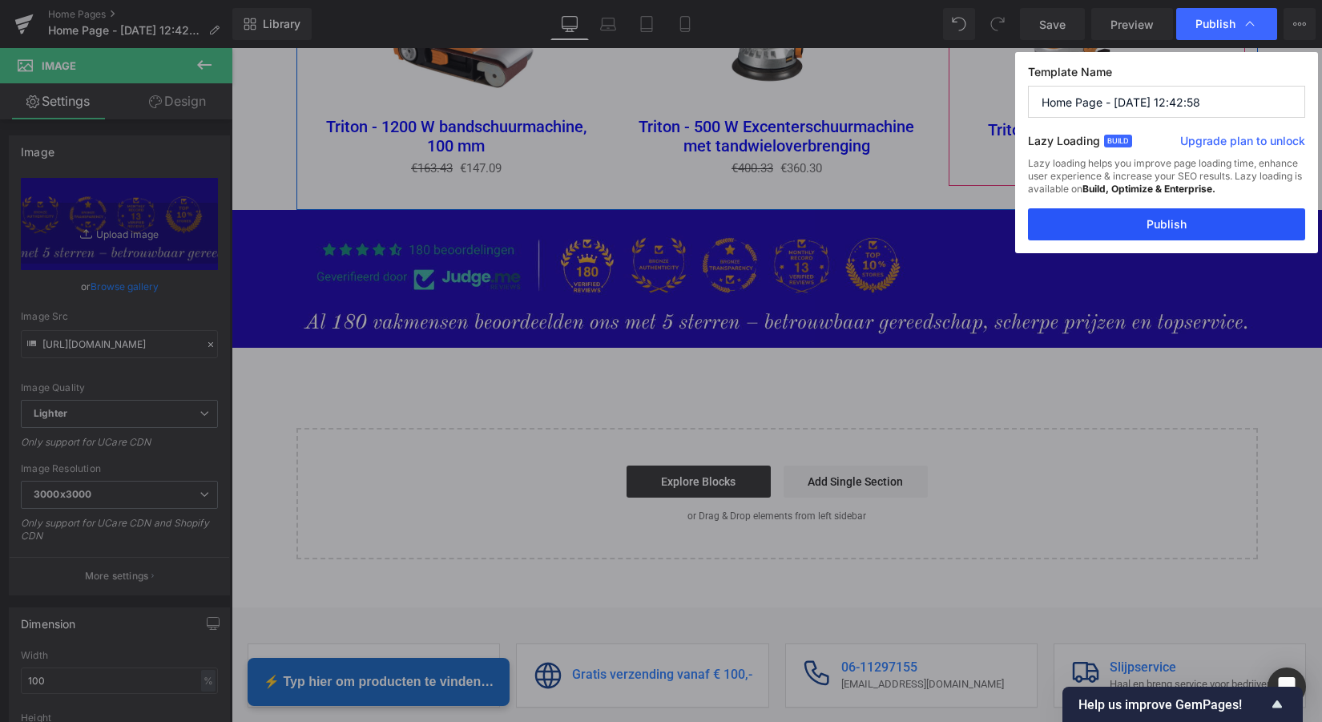
click at [1159, 224] on button "Publish" at bounding box center [1166, 224] width 277 height 32
